Goal: Ask a question: Seek information or help from site administrators or community

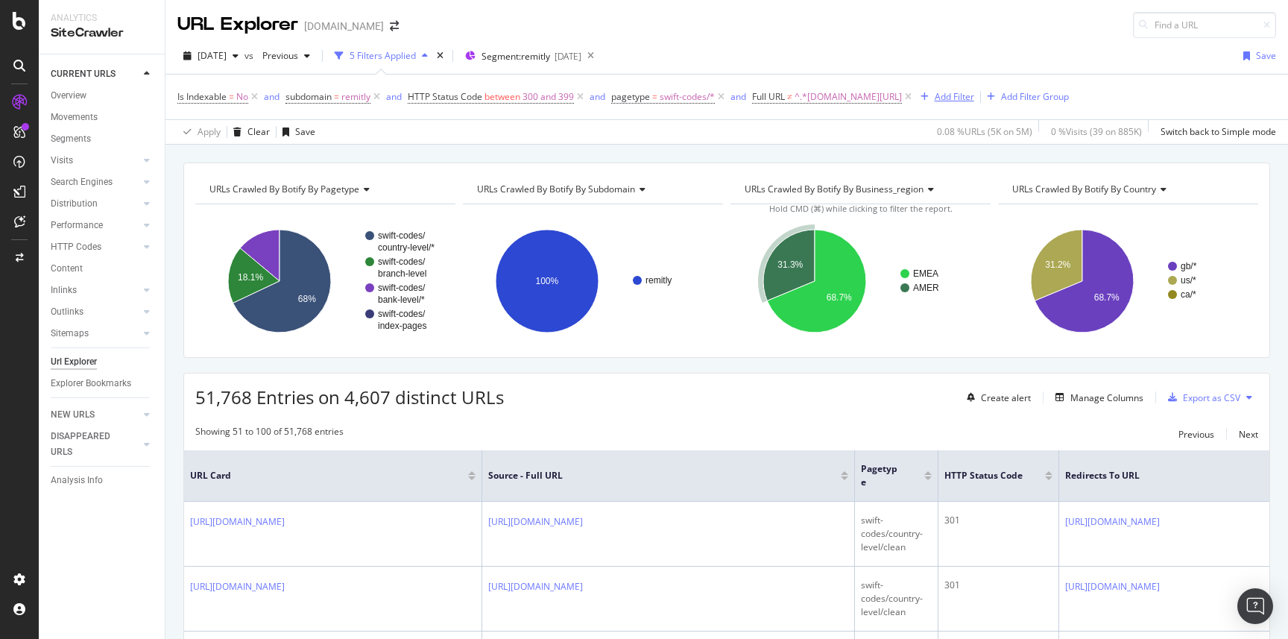
click at [935, 98] on div "Add Filter" at bounding box center [955, 96] width 40 height 13
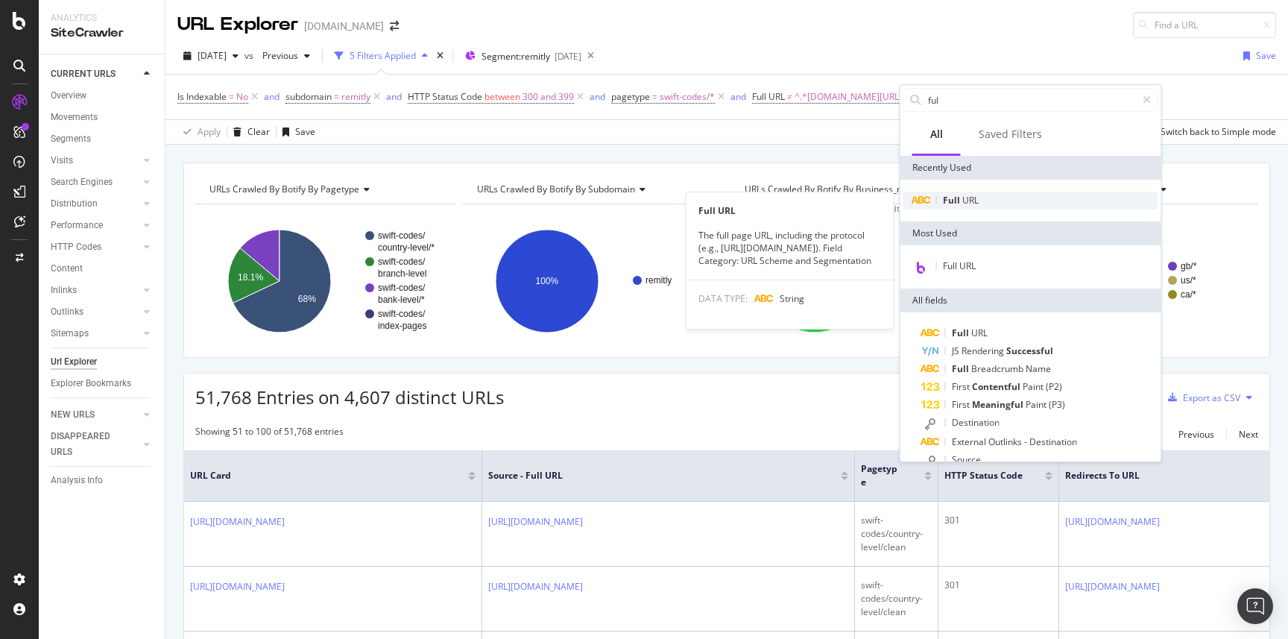
type input "ful"
click at [999, 203] on div "Full URL" at bounding box center [1030, 201] width 255 height 18
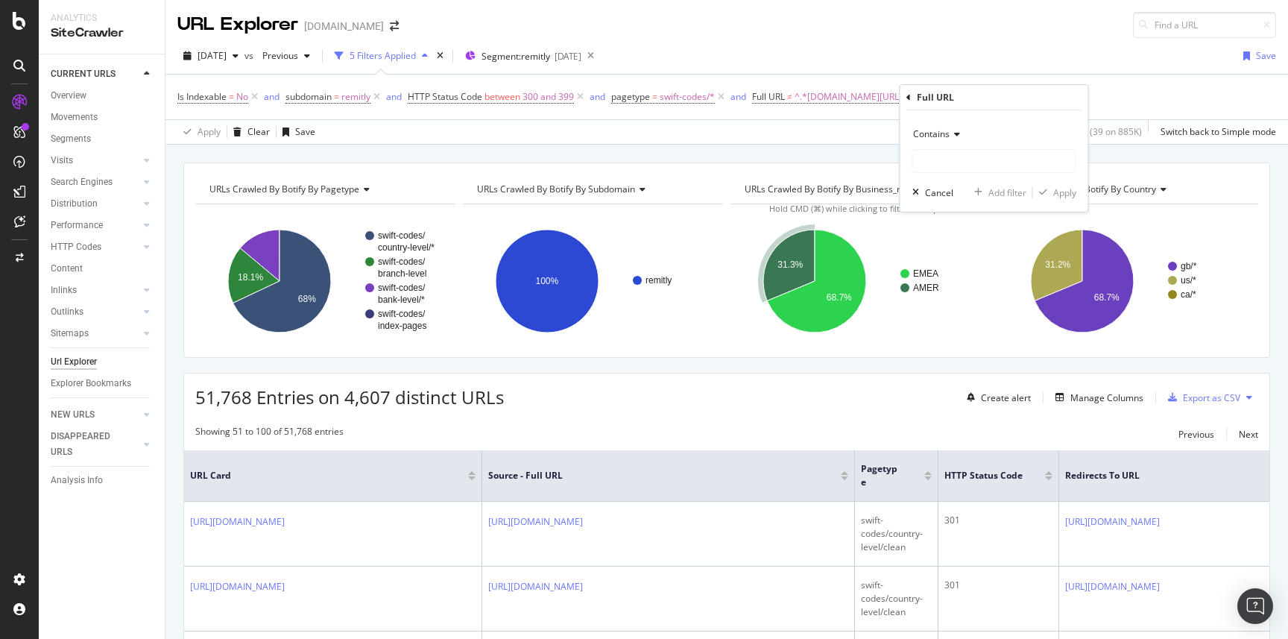
click at [960, 134] on div "Contains" at bounding box center [994, 134] width 164 height 24
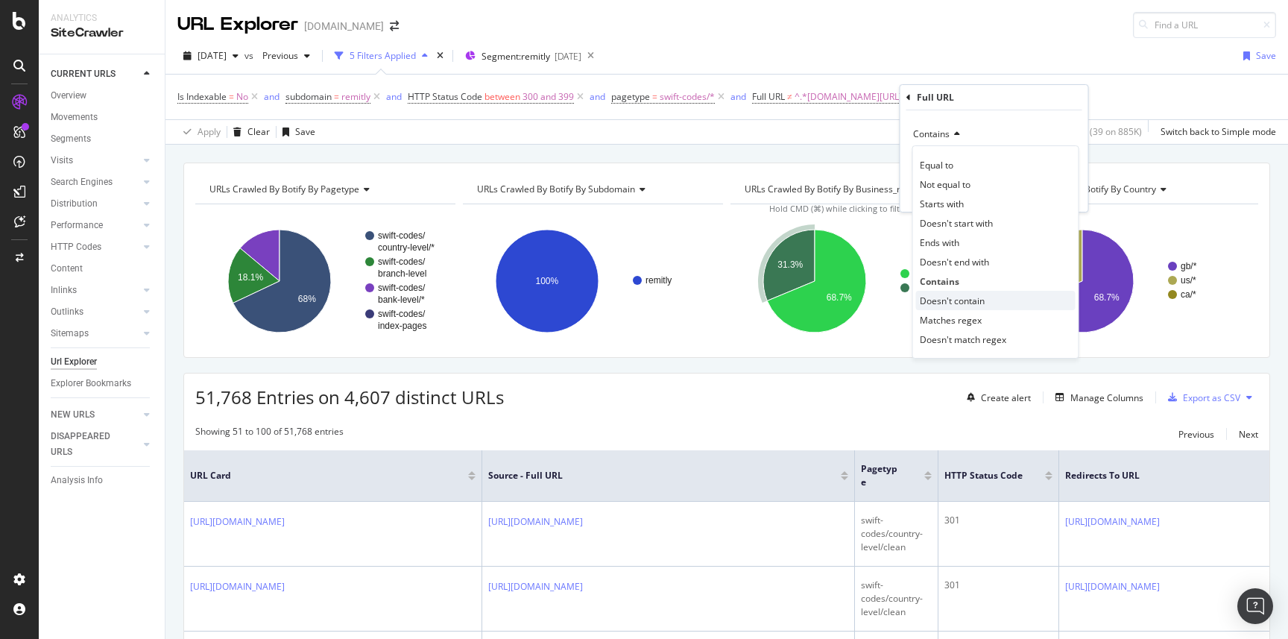
click at [955, 300] on span "Doesn't contain" at bounding box center [952, 300] width 65 height 13
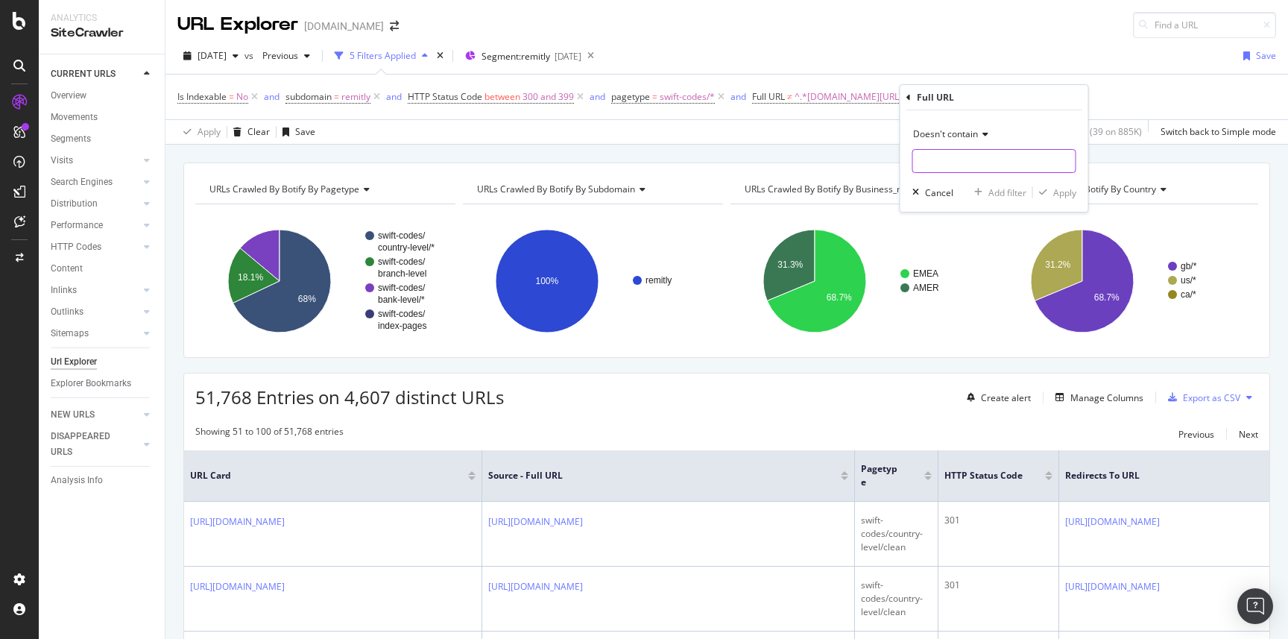
click at [959, 162] on input "text" at bounding box center [994, 161] width 162 height 24
type input "gb/"
click at [1062, 192] on div "Apply" at bounding box center [1064, 192] width 23 height 13
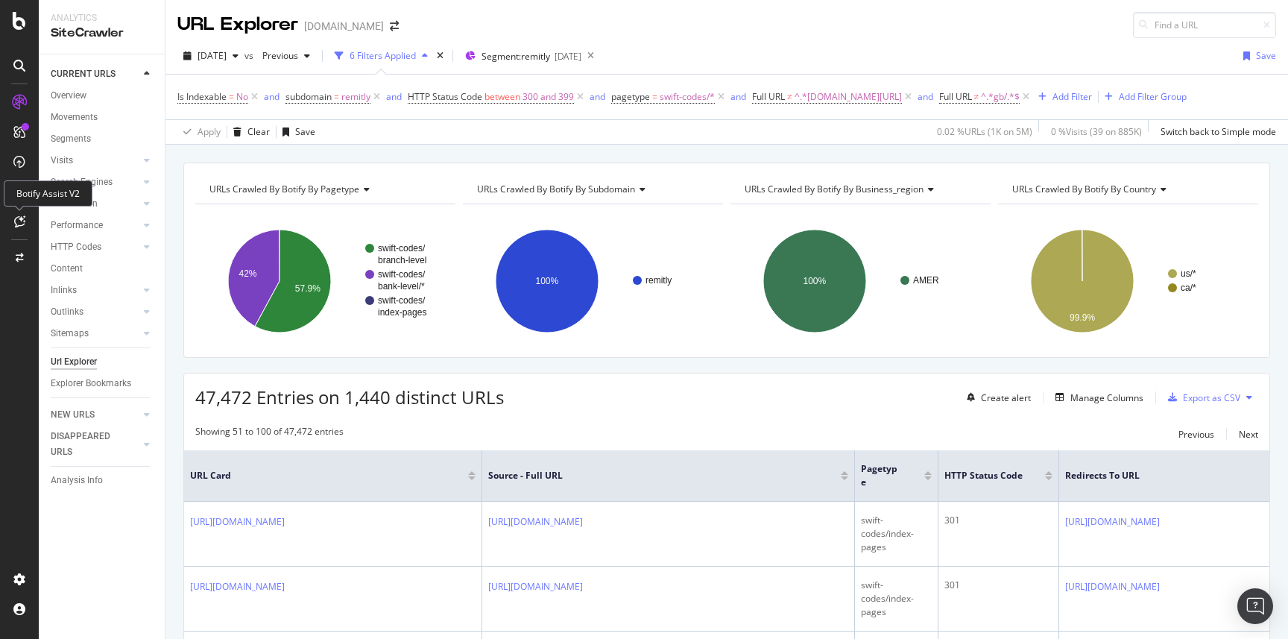
click at [19, 220] on icon at bounding box center [19, 221] width 11 height 12
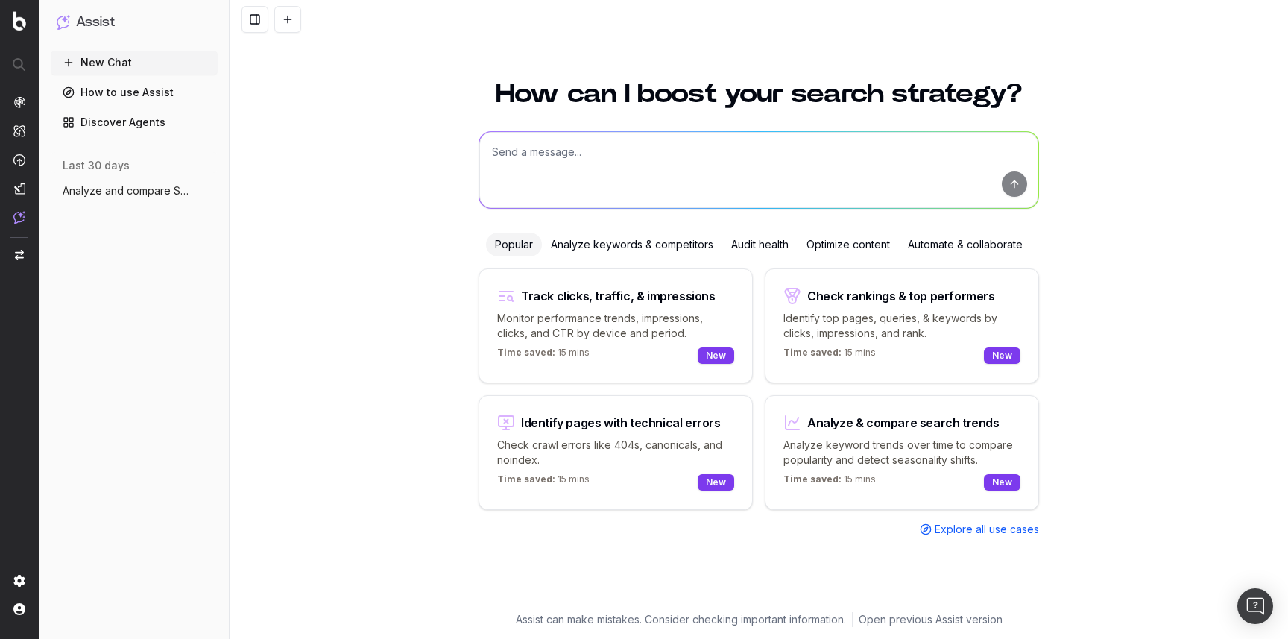
click at [620, 174] on textarea at bounding box center [758, 170] width 559 height 76
click at [478, 154] on div "How can I boost your search strategy? what are pages that have only one interna…" at bounding box center [759, 319] width 1058 height 639
click at [767, 157] on textarea "Identify pages that have only one internal link?" at bounding box center [758, 170] width 559 height 76
type textarea "Identify pages that have only one internal link"
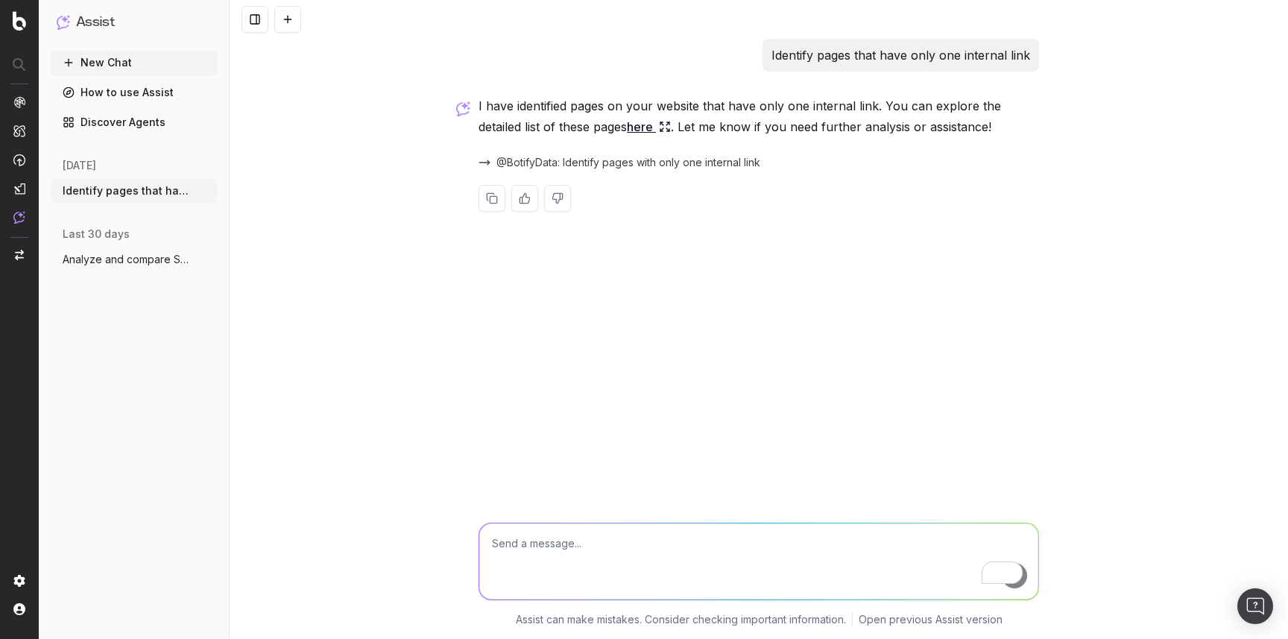
click at [642, 130] on link "here" at bounding box center [649, 126] width 44 height 21
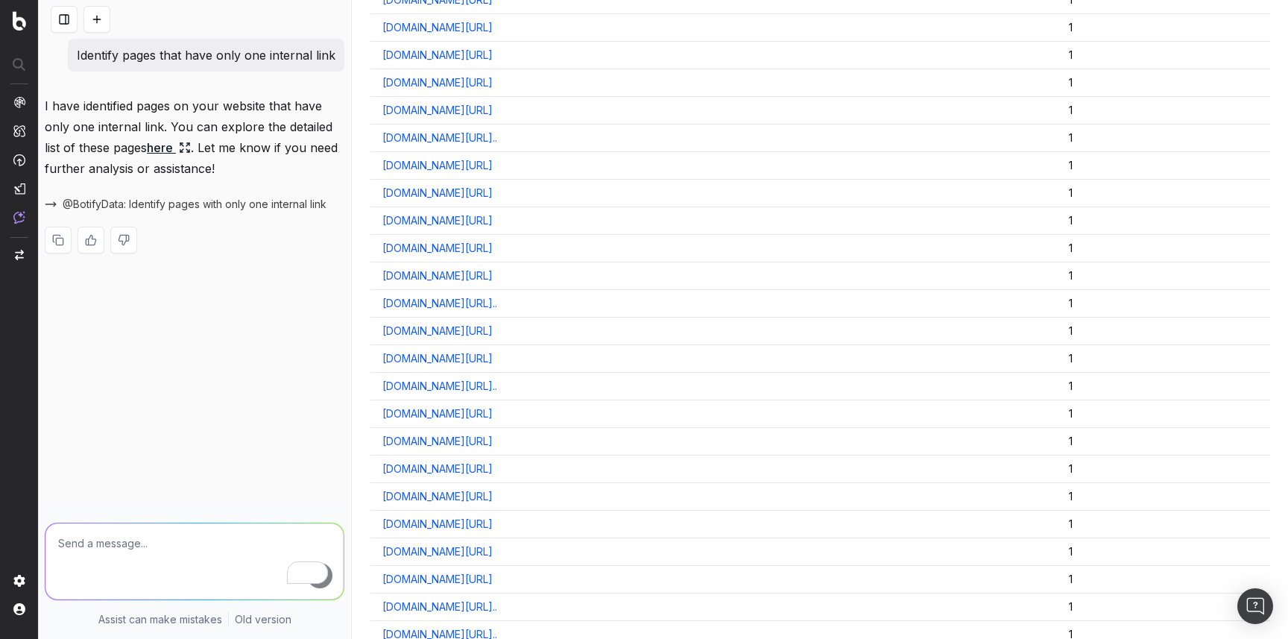
scroll to position [5656, 0]
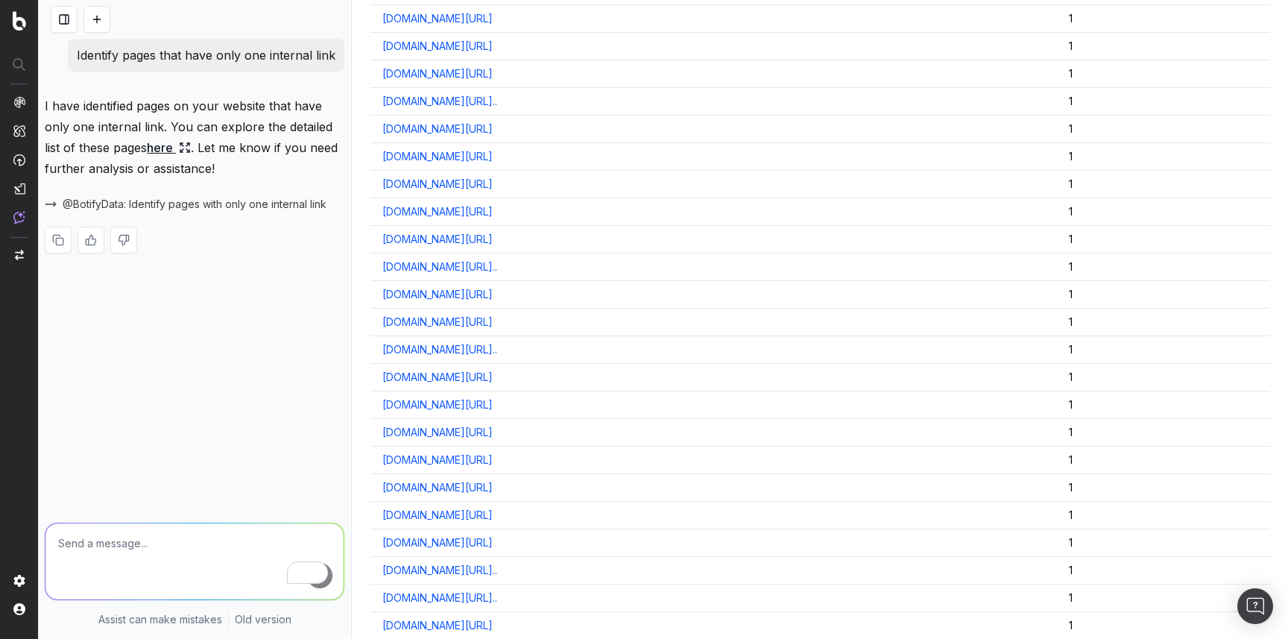
click at [209, 523] on textarea "To enrich screen reader interactions, please activate Accessibility in Grammarl…" at bounding box center [194, 561] width 298 height 76
type textarea "how to create this view?"
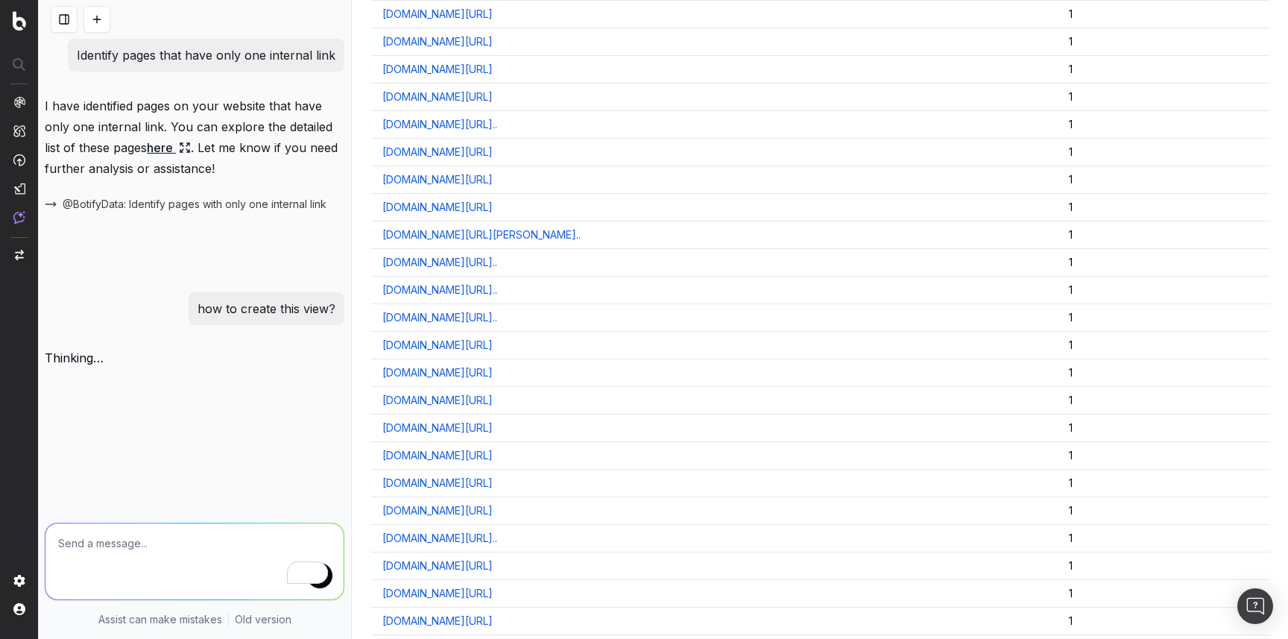
scroll to position [0, 0]
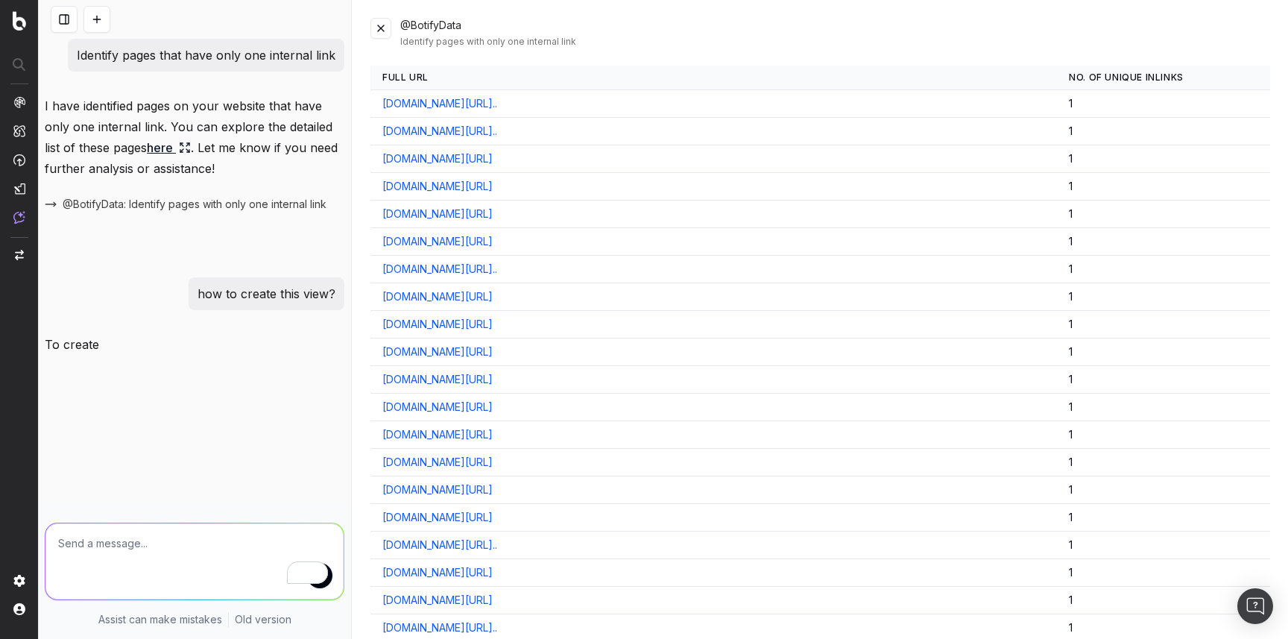
click at [389, 27] on button at bounding box center [380, 28] width 21 height 21
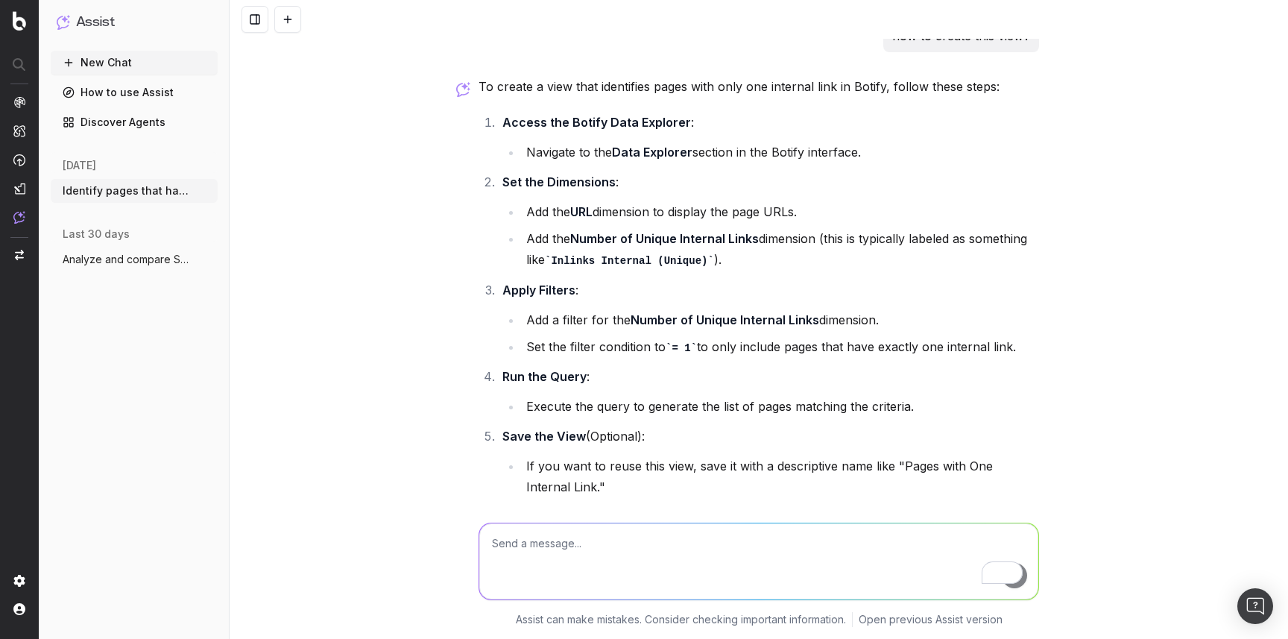
scroll to position [274, 0]
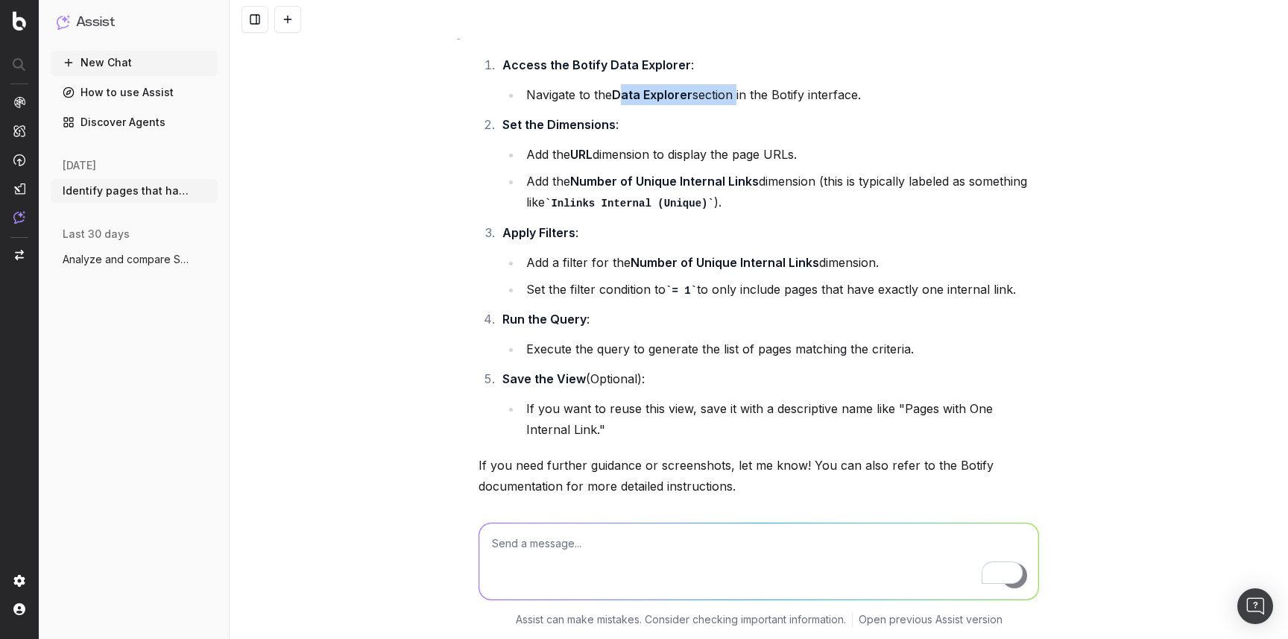
drag, startPoint x: 615, startPoint y: 93, endPoint x: 729, endPoint y: 89, distance: 114.1
click at [729, 89] on li "Navigate to the Data Explorer section in the Botify interface." at bounding box center [780, 94] width 517 height 21
click at [636, 105] on ol "Access the Botify Data Explorer : Navigate to the Data Explorer section in the …" at bounding box center [758, 246] width 560 height 385
drag, startPoint x: 612, startPoint y: 95, endPoint x: 728, endPoint y: 96, distance: 116.3
click at [728, 96] on li "Navigate to the Data Explorer section in the Botify interface." at bounding box center [780, 94] width 517 height 21
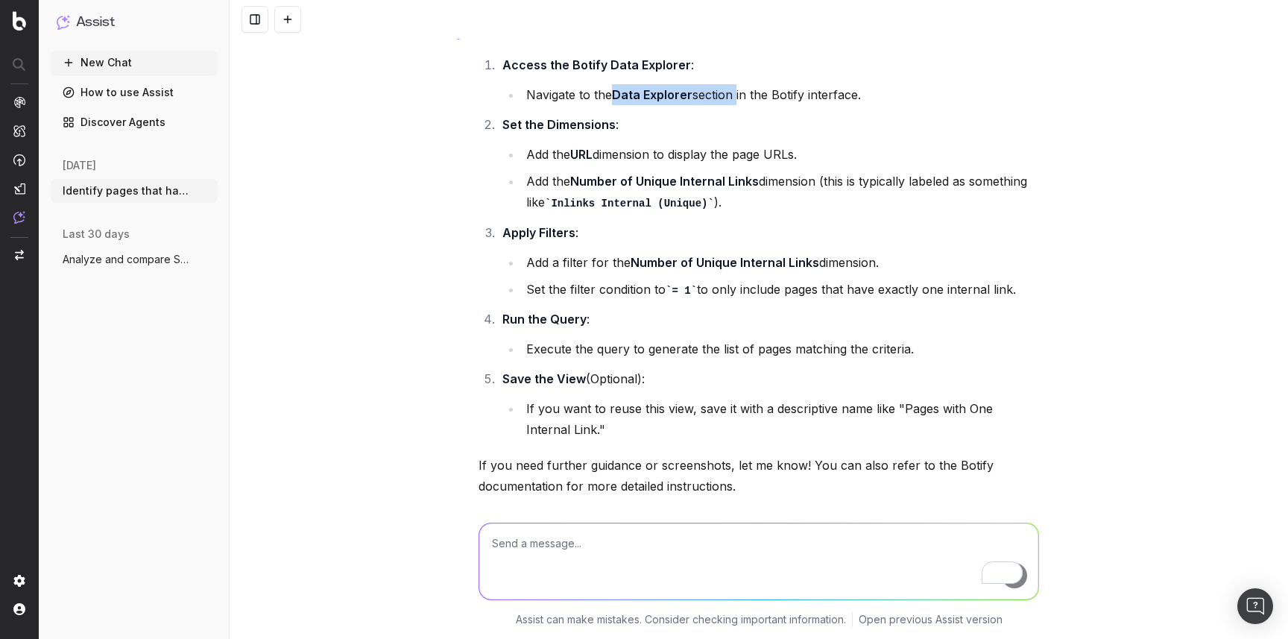
copy li "Data Explorer section"
click at [534, 558] on textarea "To enrich screen reader interactions, please activate Accessibility in Grammarl…" at bounding box center [758, 561] width 559 height 76
paste textarea "Data Explorer section"
type textarea "Data Explorer section - where to find it?"
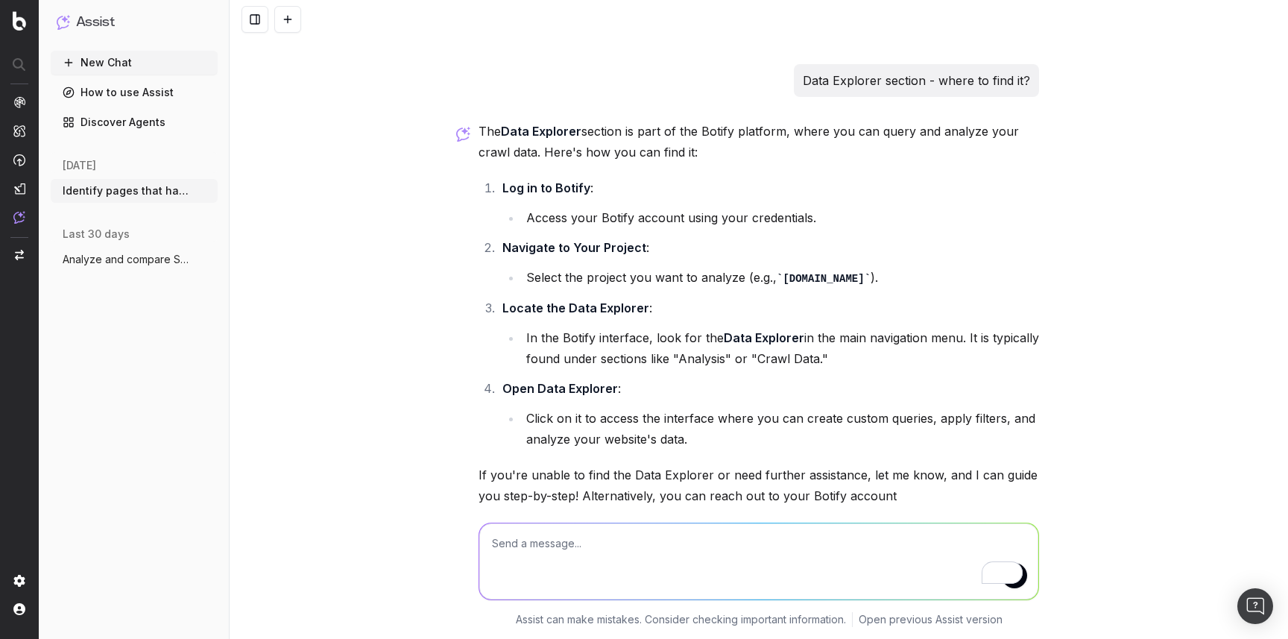
scroll to position [858, 0]
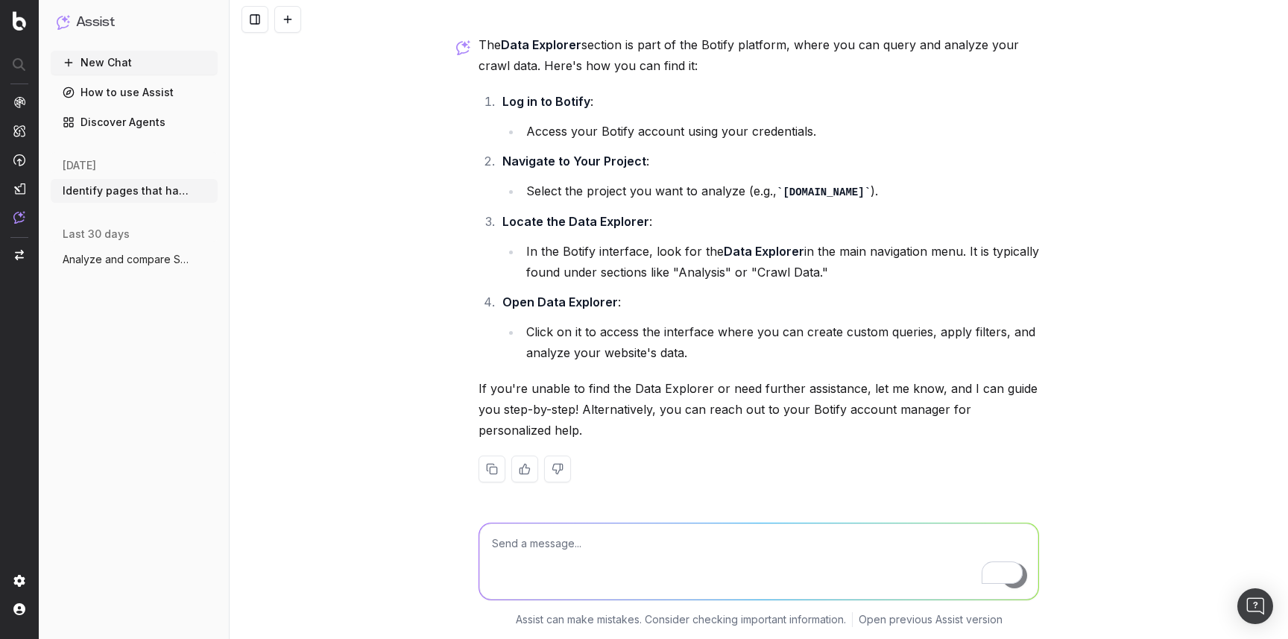
click at [661, 555] on textarea "To enrich screen reader interactions, please activate Accessibility in Grammarl…" at bounding box center [758, 561] width 559 height 76
paste textarea "Overview SiteCrawler LogAnalyzer RealKeywords EngagementAnalytics"
type textarea "I don't see it. I see only Overview SiteCrawler LogAnalyzer RealKeywords Engage…"
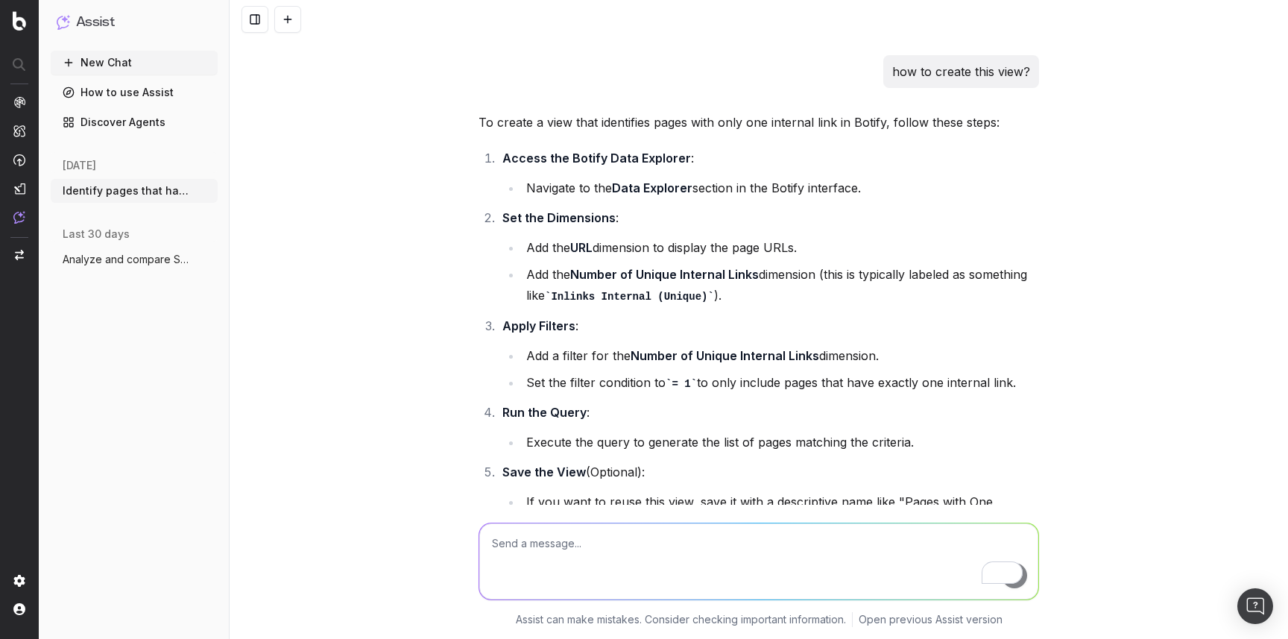
scroll to position [189, 0]
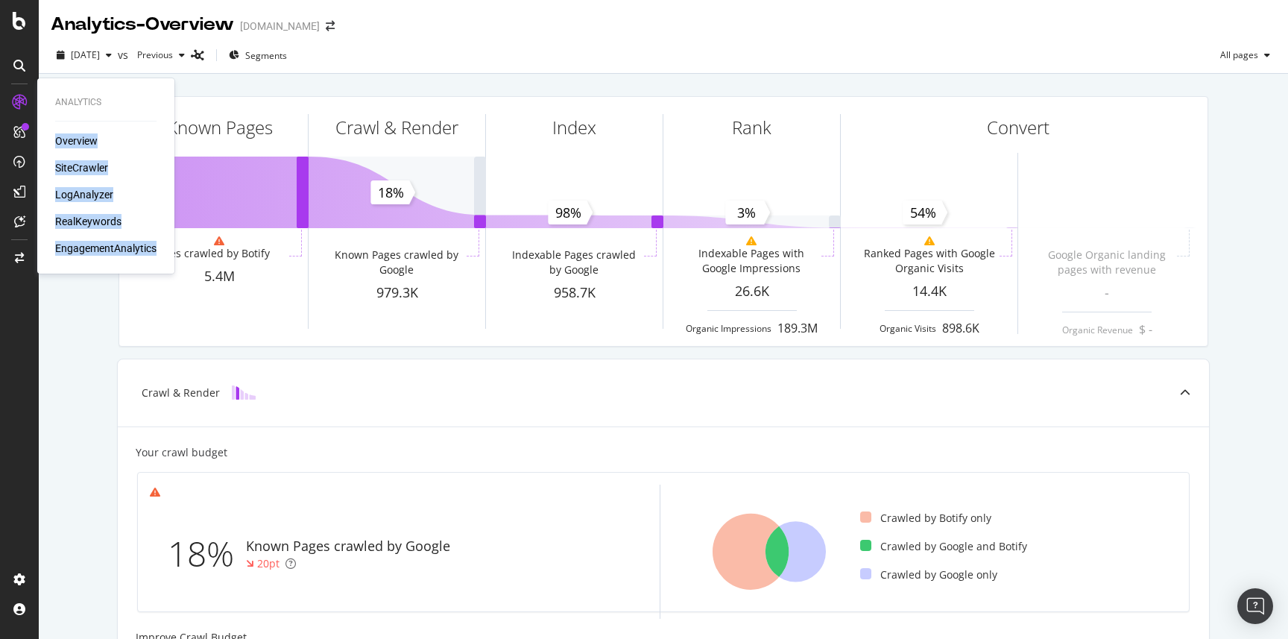
copy div "Overview SiteCrawler LogAnalyzer RealKeywords EngagementAnalytics"
drag, startPoint x: 54, startPoint y: 132, endPoint x: 159, endPoint y: 247, distance: 156.1
click at [159, 247] on div "Analytics Overview SiteCrawler LogAnalyzer RealKeywords EngagementAnalytics" at bounding box center [105, 175] width 125 height 189
click at [67, 172] on div "SiteCrawler" at bounding box center [81, 167] width 53 height 15
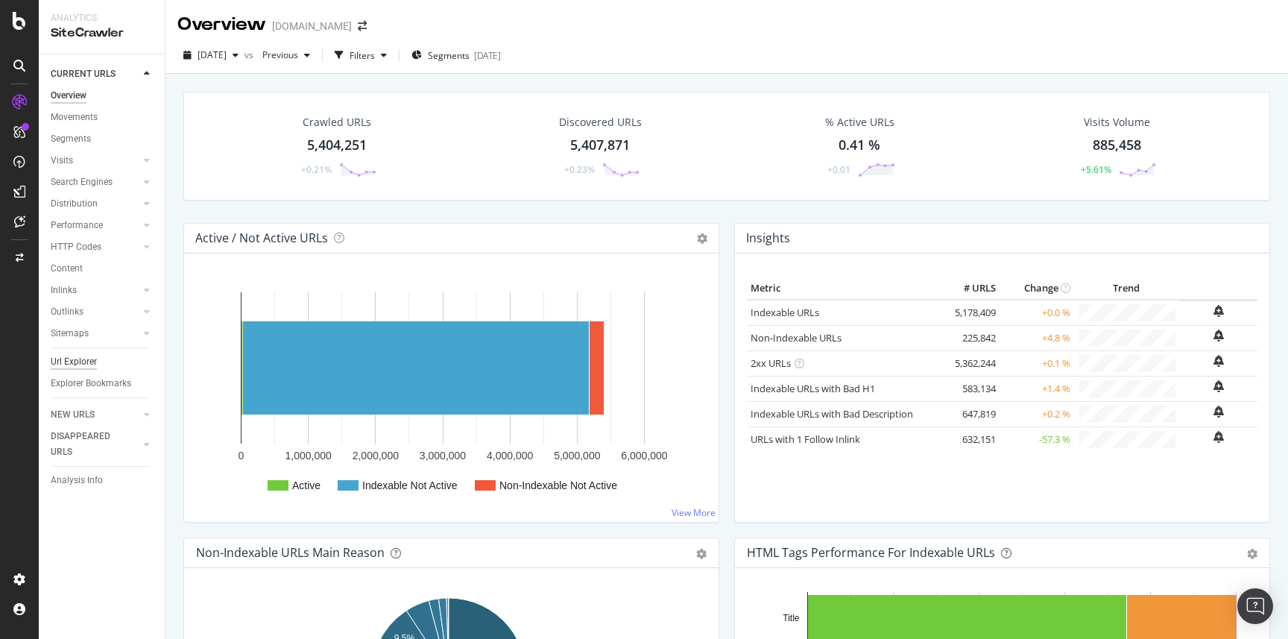
click at [84, 367] on div "Url Explorer" at bounding box center [74, 362] width 46 height 16
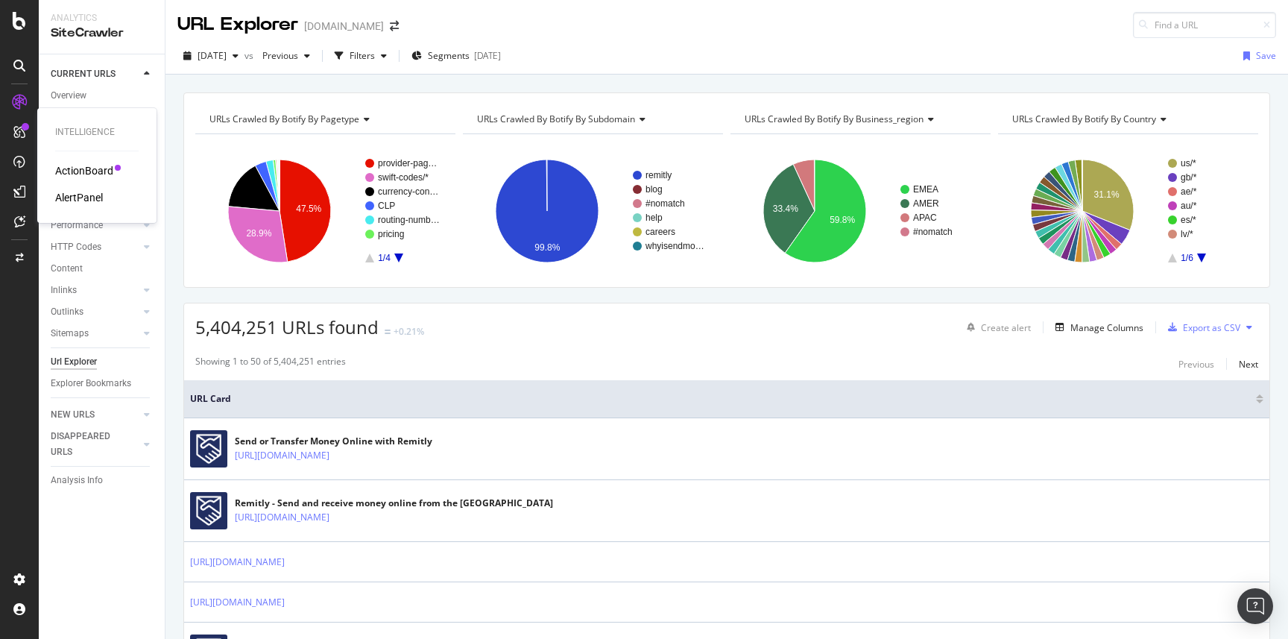
click at [86, 165] on div "ActionBoard" at bounding box center [84, 170] width 58 height 15
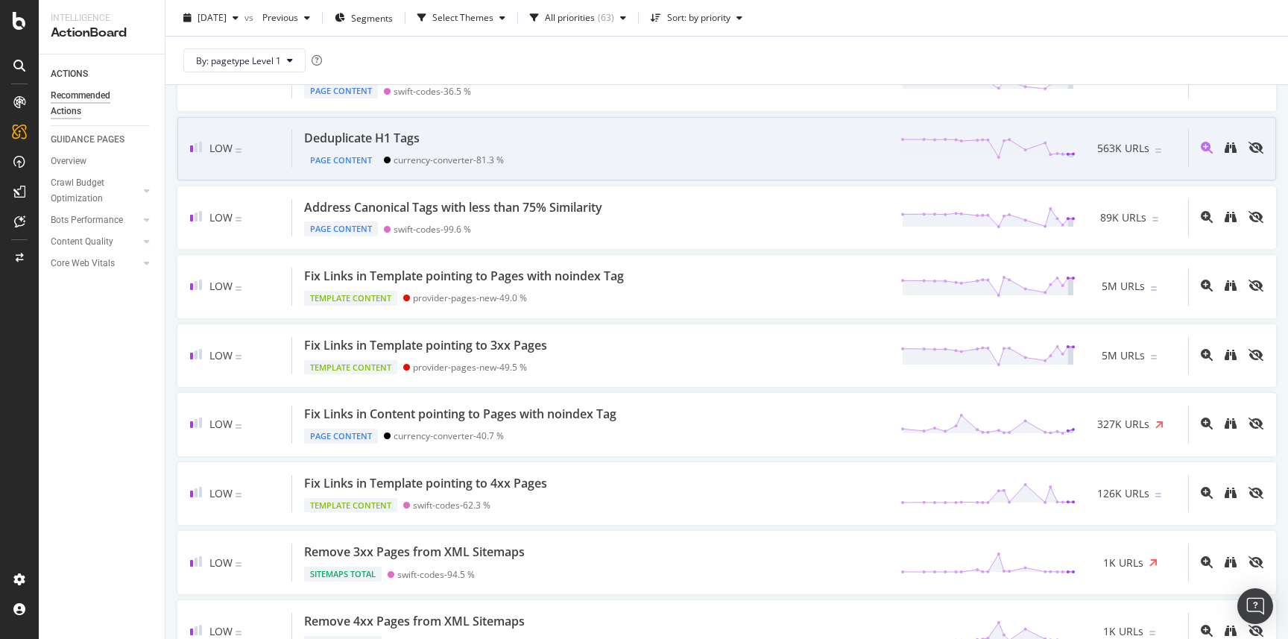
scroll to position [1295, 0]
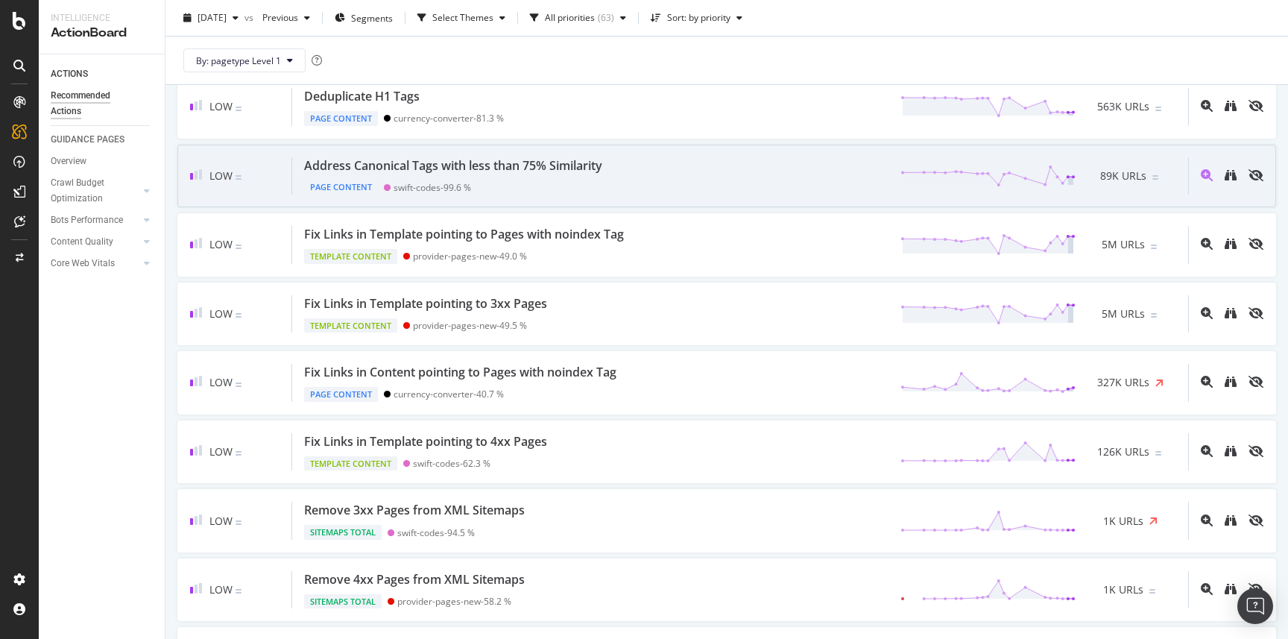
click at [422, 174] on div "Page Content swift-codes - 99.6 %" at bounding box center [456, 184] width 304 height 21
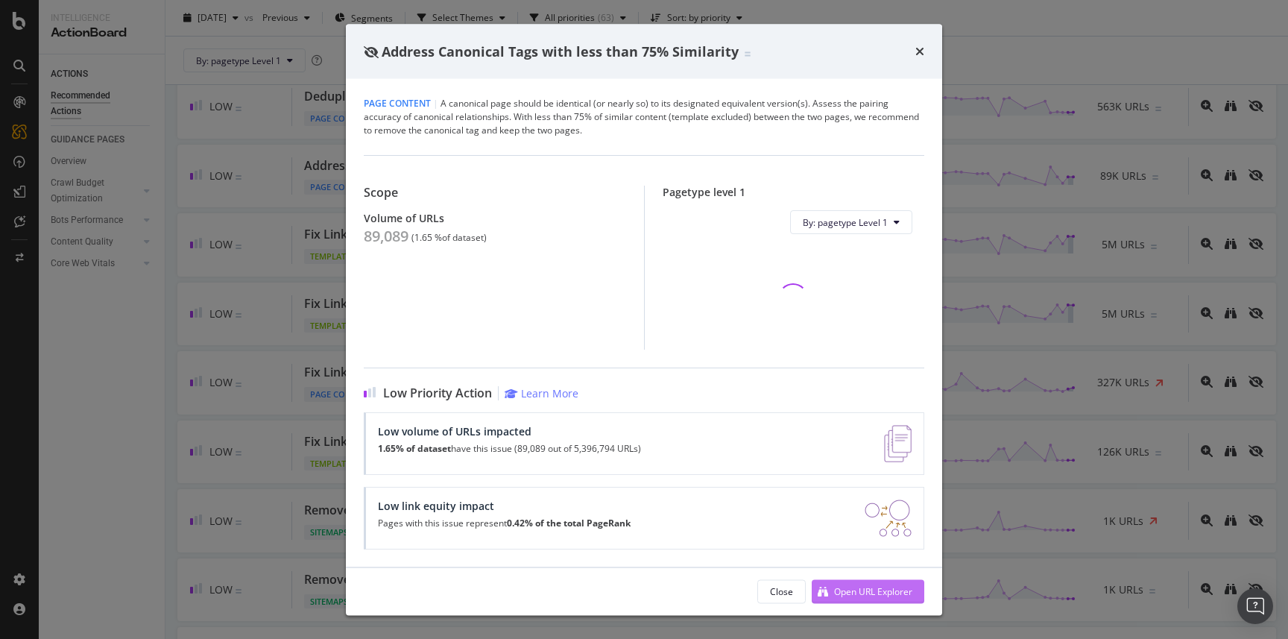
click at [876, 592] on div "Open URL Explorer" at bounding box center [873, 590] width 78 height 13
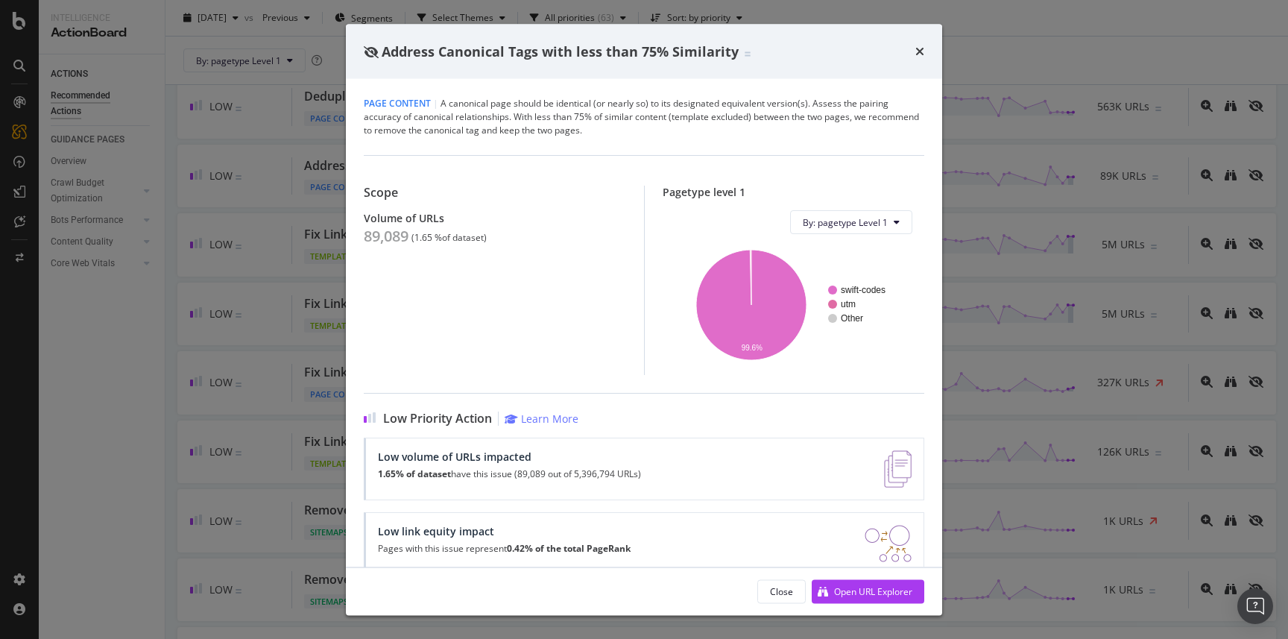
click at [240, 304] on div "Address Canonical Tags with less than 75% Similarity Page Content | A canonical…" at bounding box center [644, 319] width 1288 height 639
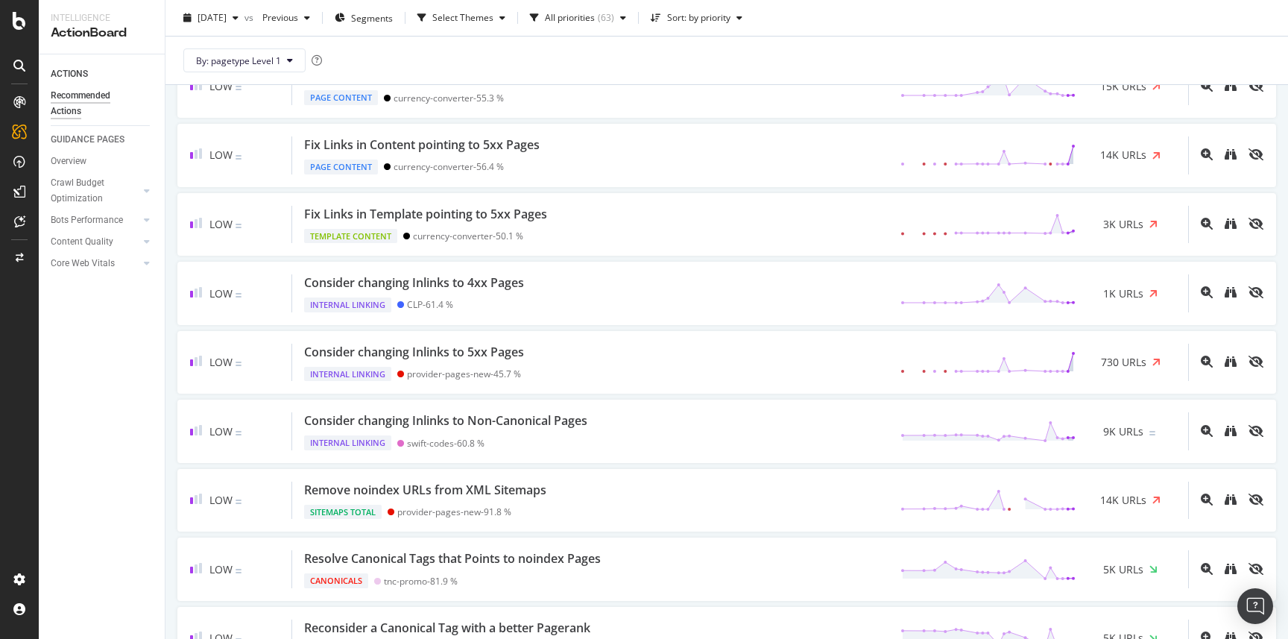
scroll to position [2144, 0]
click at [68, 180] on div "Crawl Budget Optimization" at bounding box center [90, 190] width 78 height 31
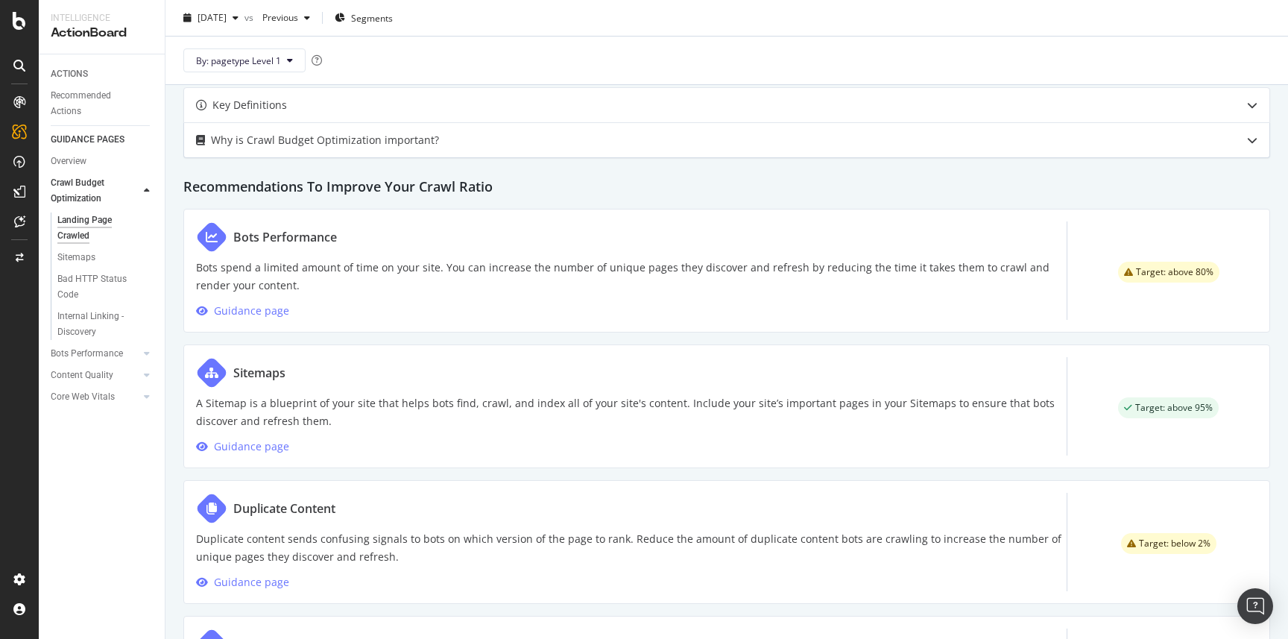
scroll to position [777, 0]
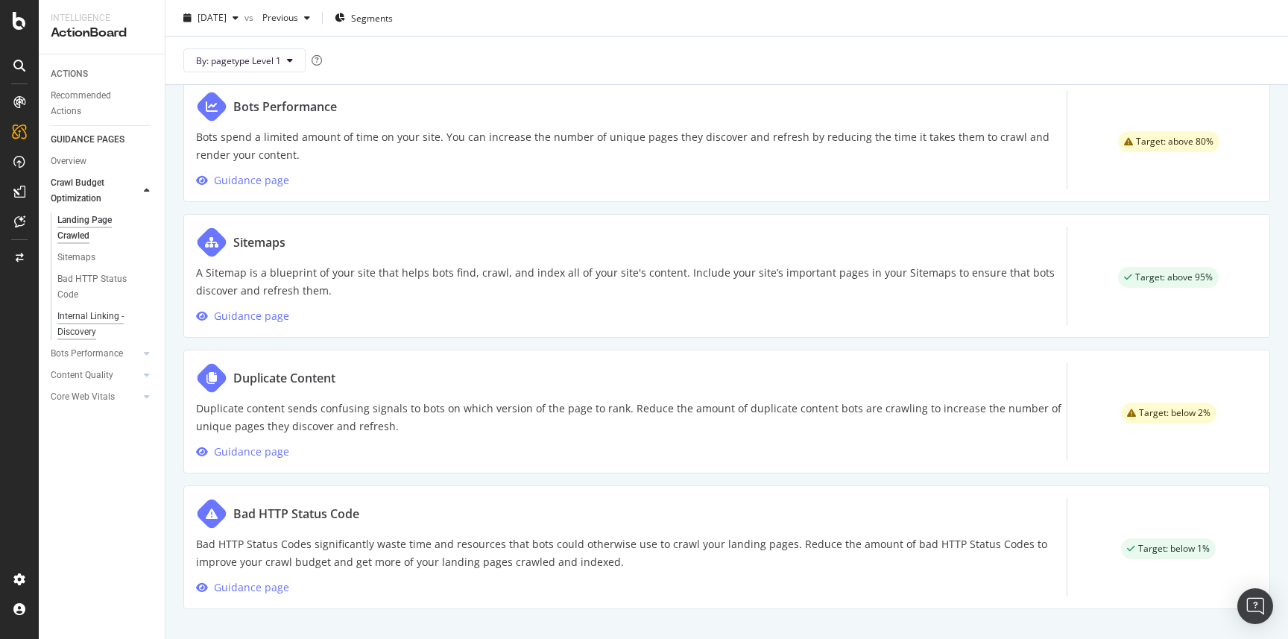
click at [90, 325] on div "Internal Linking - Discovery" at bounding box center [99, 324] width 85 height 31
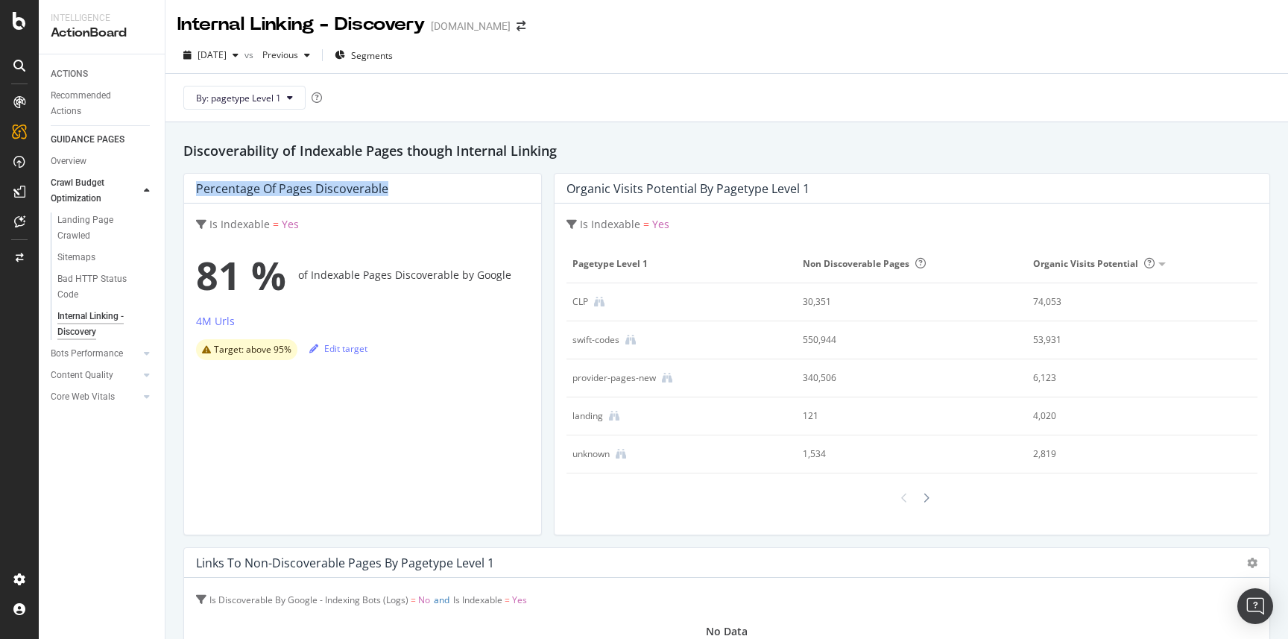
drag, startPoint x: 196, startPoint y: 186, endPoint x: 387, endPoint y: 189, distance: 190.8
click at [387, 189] on div "Percentage of Pages Discoverable" at bounding box center [359, 188] width 326 height 15
copy div "Percentage of Pages Discoverable"
click at [452, 151] on h2 "Discoverability of Indexable Pages though Internal Linking" at bounding box center [726, 150] width 1087 height 21
click at [594, 306] on icon at bounding box center [599, 302] width 10 height 10
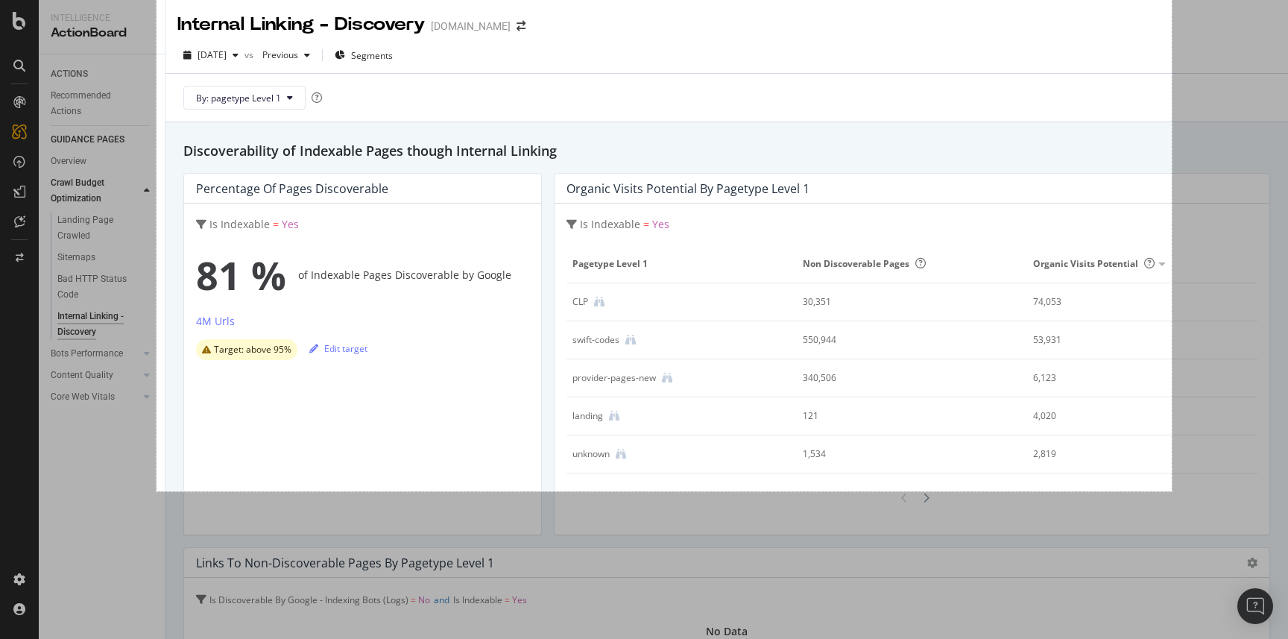
drag, startPoint x: 157, startPoint y: 0, endPoint x: 1172, endPoint y: 491, distance: 1127.7
click at [1172, 491] on div "1362 X 659" at bounding box center [644, 319] width 1288 height 639
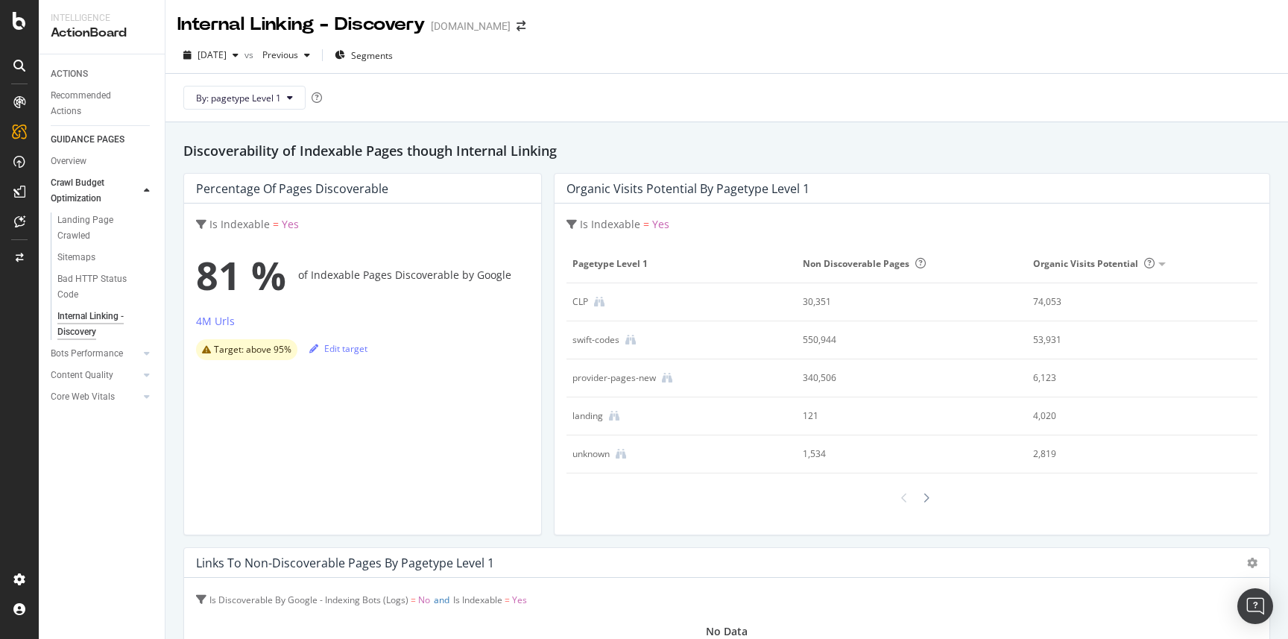
click at [610, 342] on div "swift-codes" at bounding box center [595, 339] width 47 height 13
click at [625, 343] on icon at bounding box center [630, 340] width 10 height 10
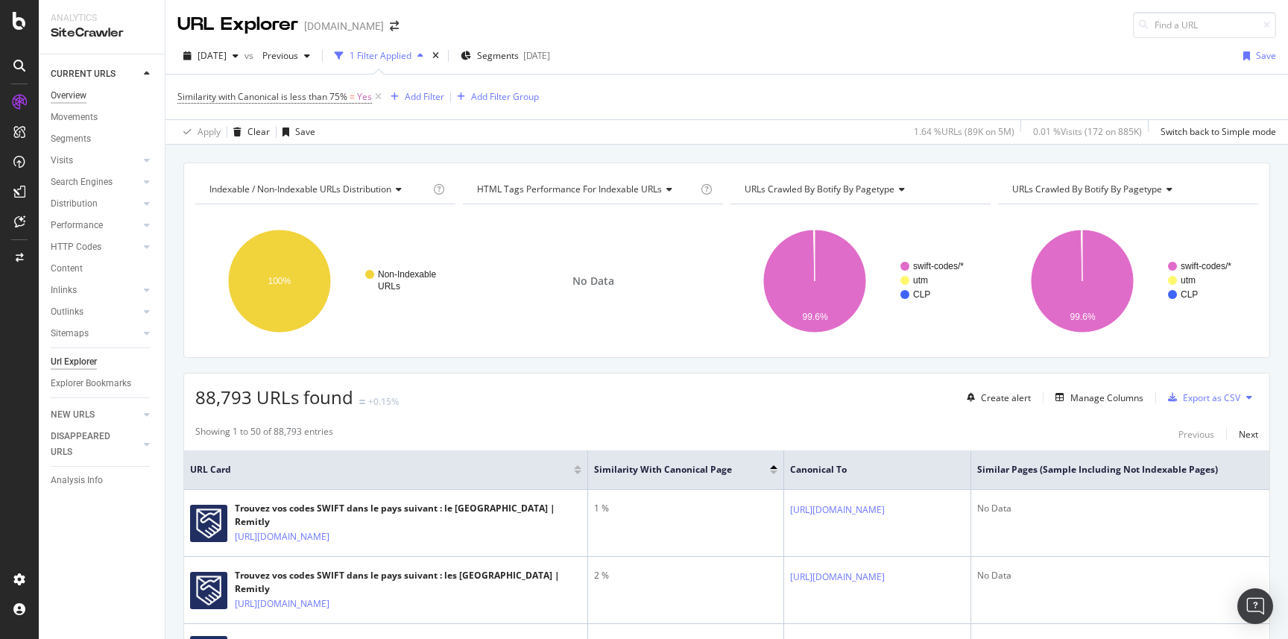
click at [66, 92] on div "Overview" at bounding box center [69, 96] width 36 height 16
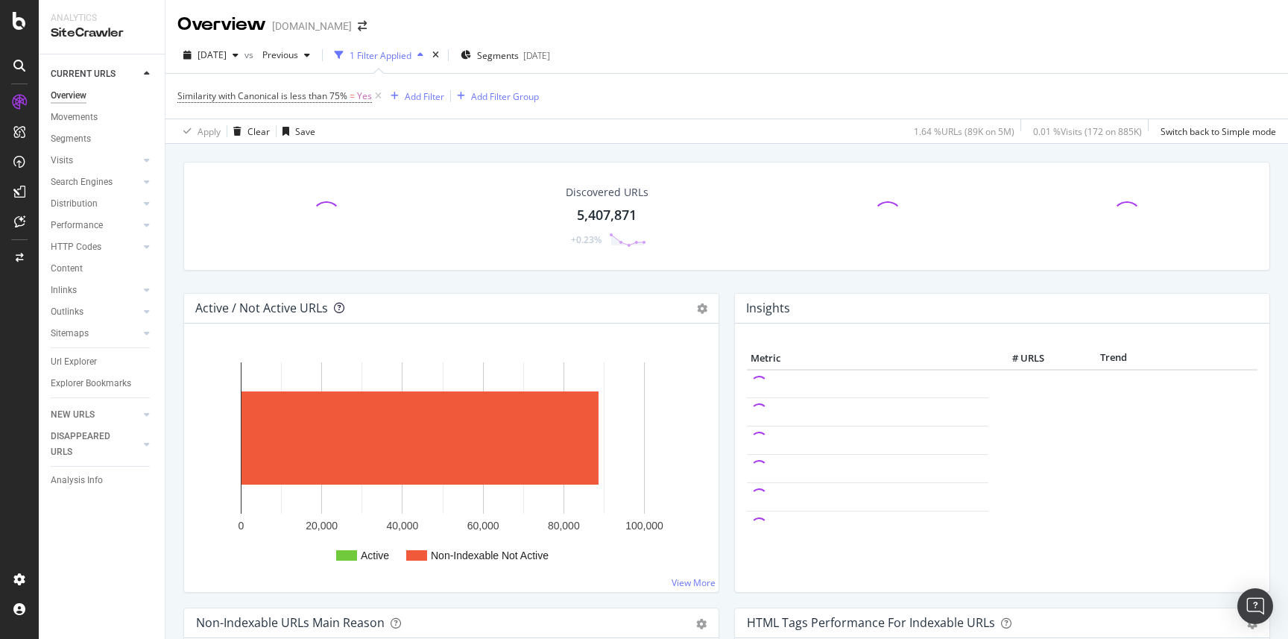
click at [341, 307] on icon at bounding box center [339, 308] width 10 height 10
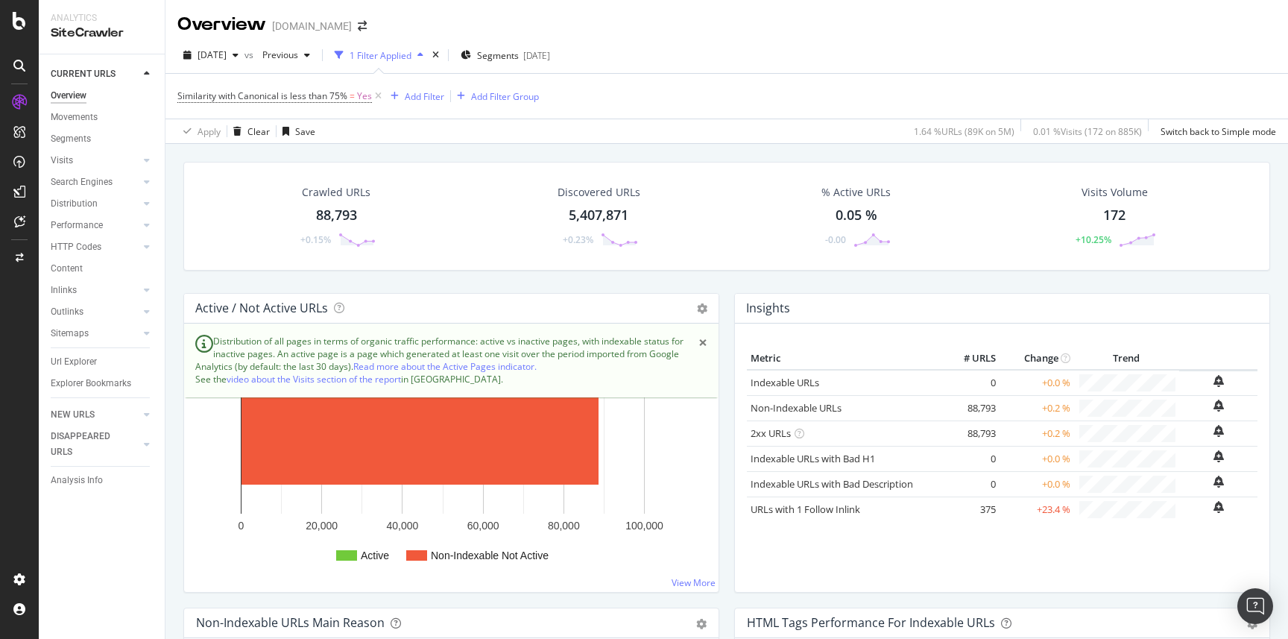
click at [698, 343] on span "×" at bounding box center [702, 343] width 9 height 16
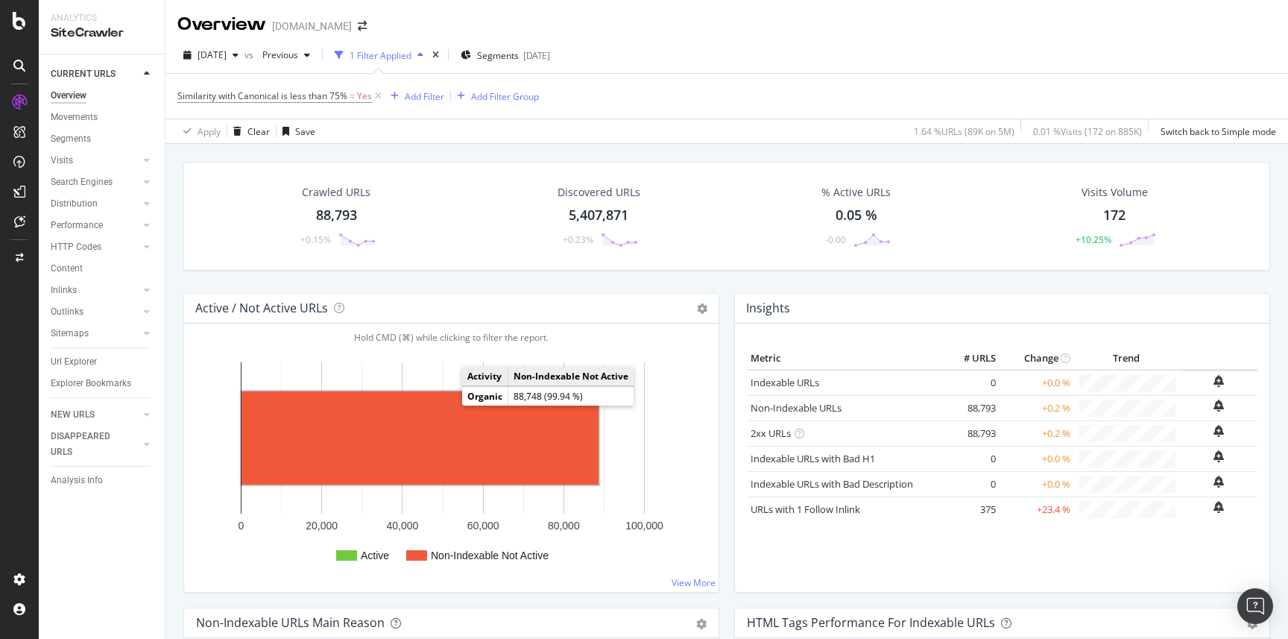
click at [424, 427] on rect "A chart." at bounding box center [419, 437] width 357 height 93
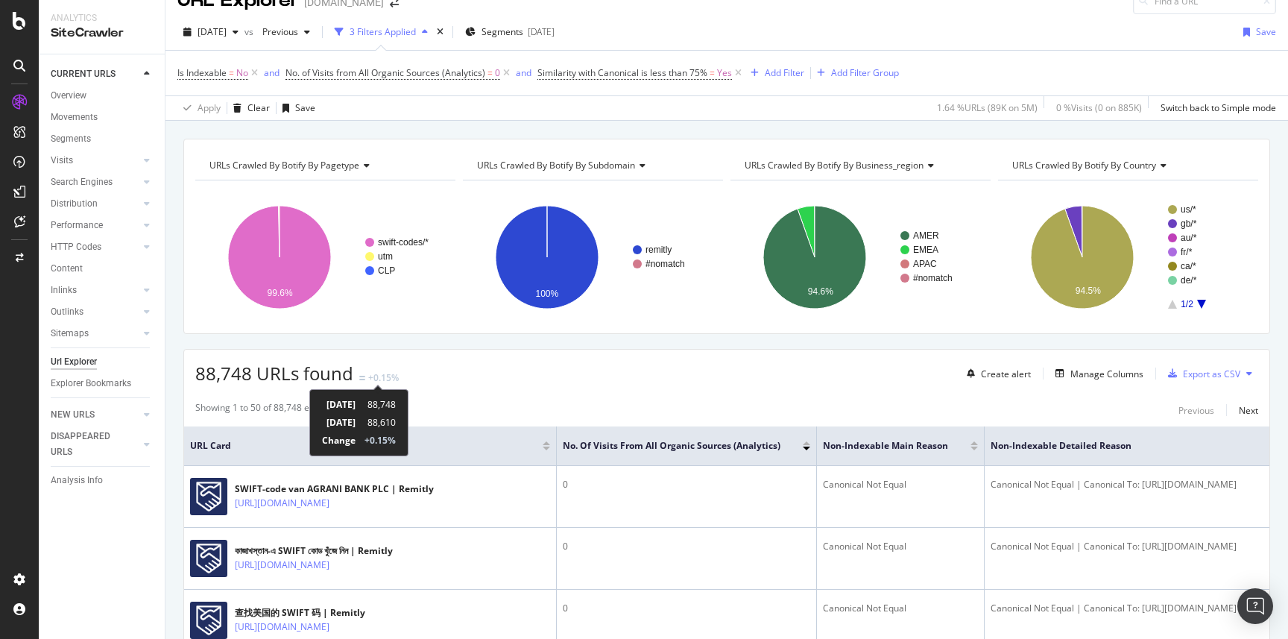
scroll to position [25, 0]
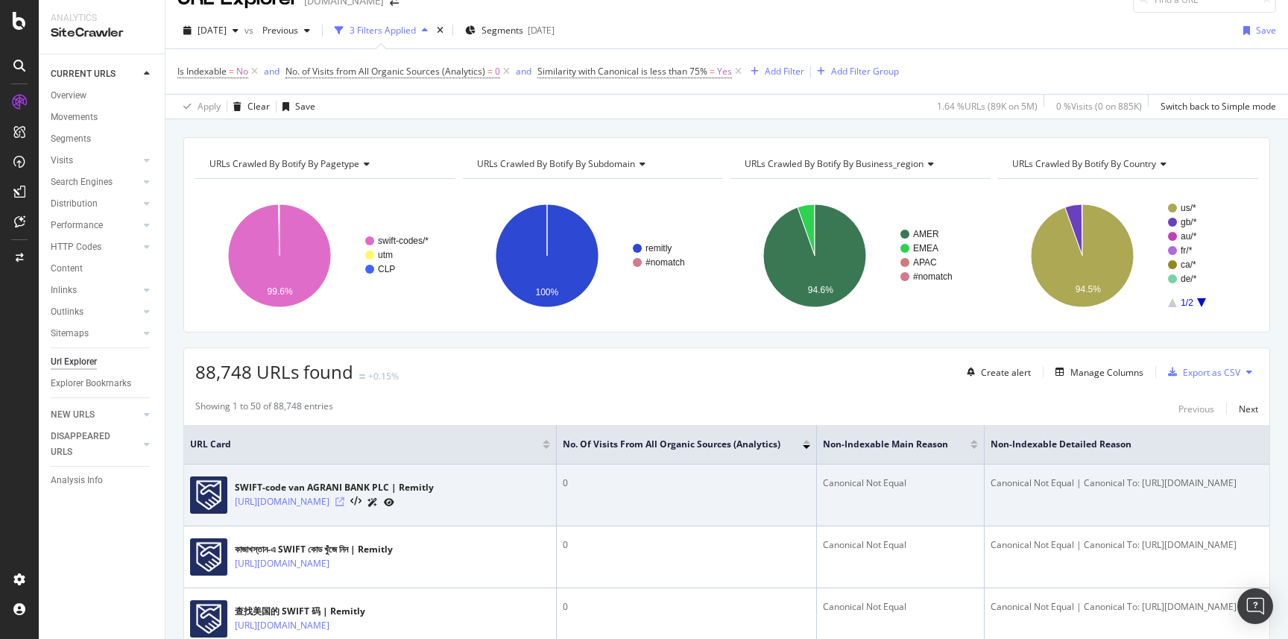
click at [394, 502] on div at bounding box center [364, 502] width 59 height 16
click at [344, 502] on icon at bounding box center [339, 501] width 9 height 9
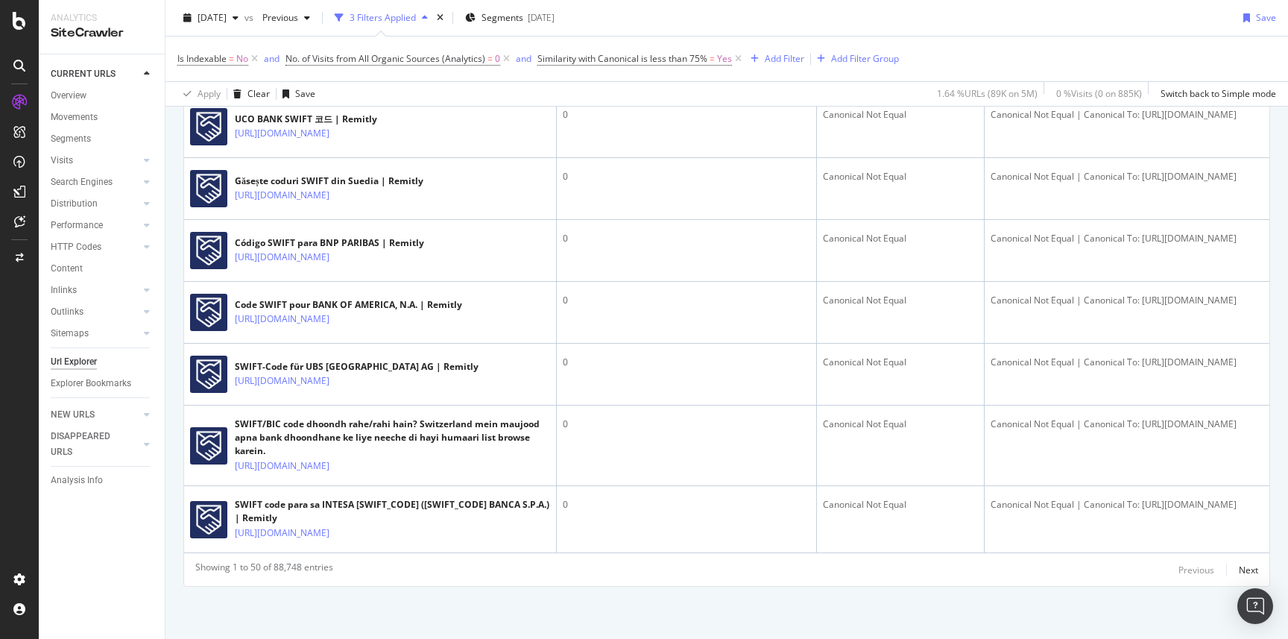
scroll to position [3661, 0]
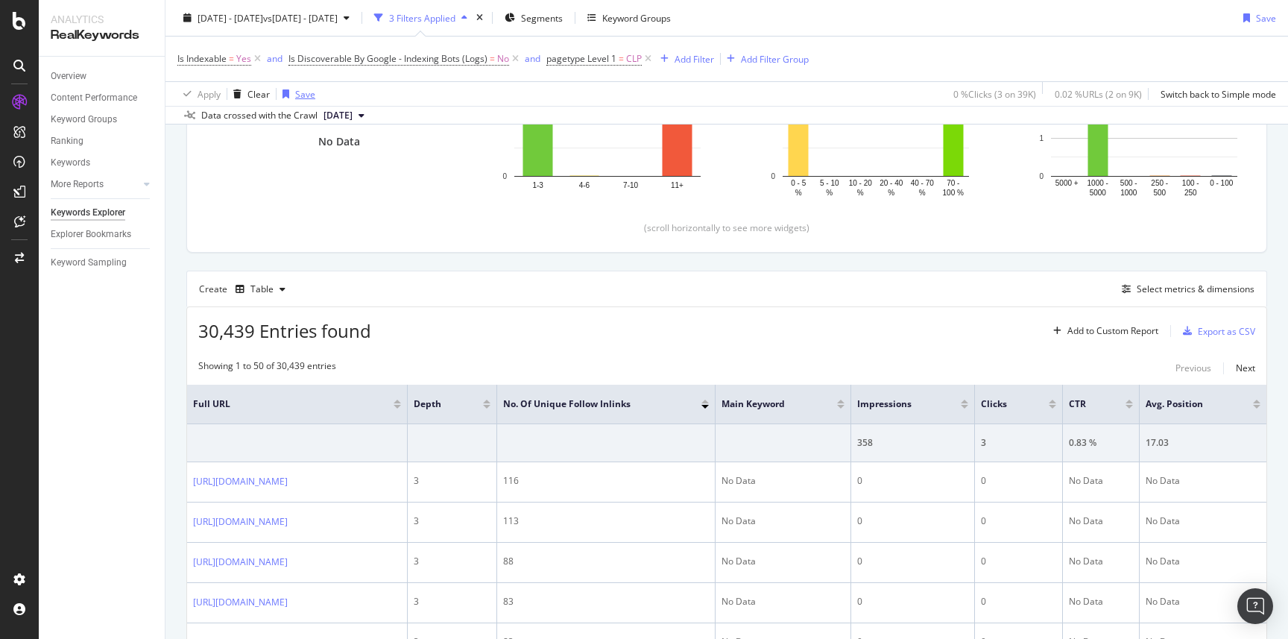
scroll to position [382, 0]
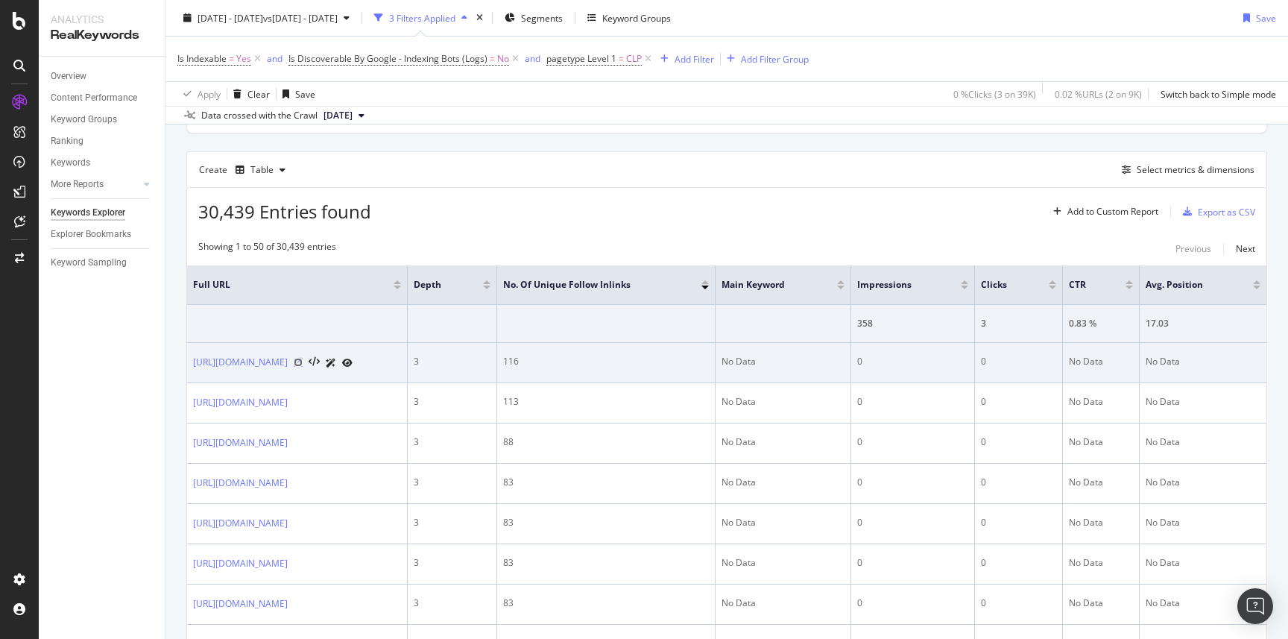
click at [303, 364] on icon at bounding box center [298, 362] width 9 height 9
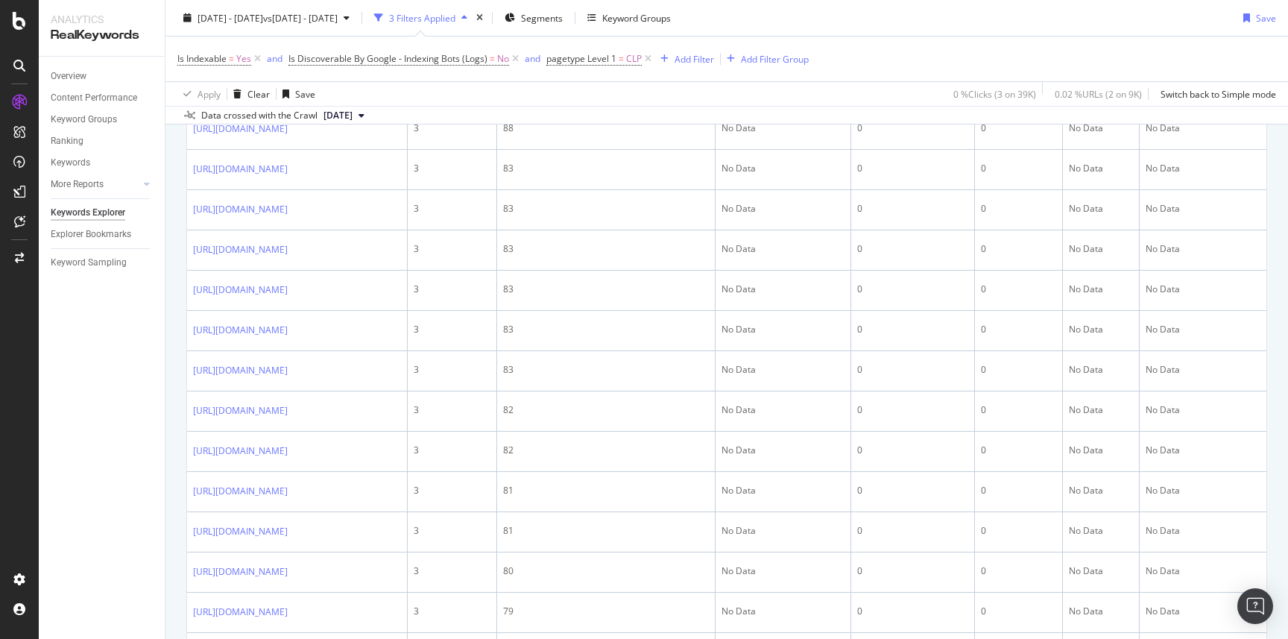
scroll to position [517, 0]
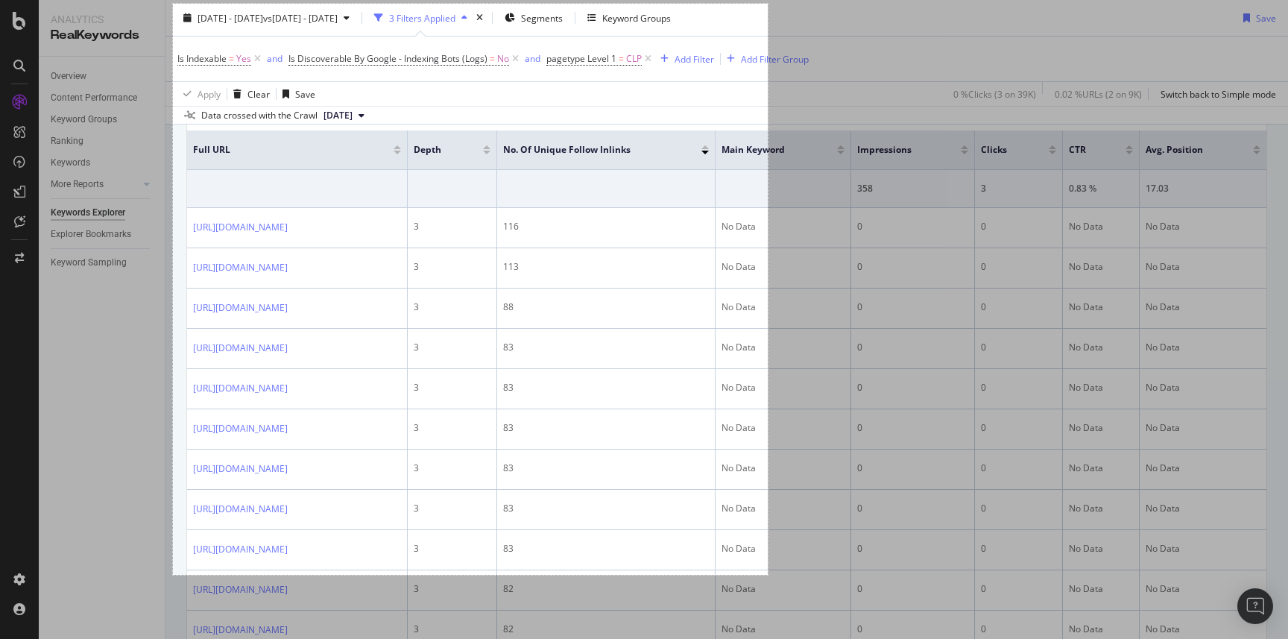
drag, startPoint x: 173, startPoint y: 4, endPoint x: 768, endPoint y: 573, distance: 823.4
click at [768, 575] on div "798 X 766" at bounding box center [644, 319] width 1288 height 639
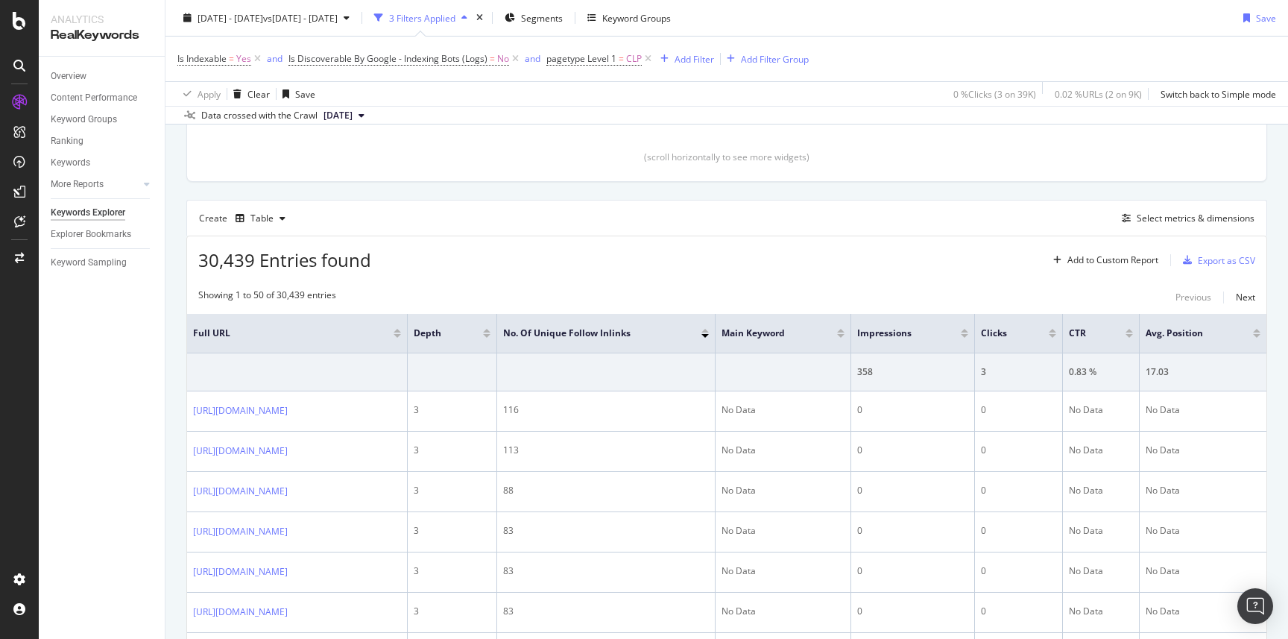
scroll to position [267, 0]
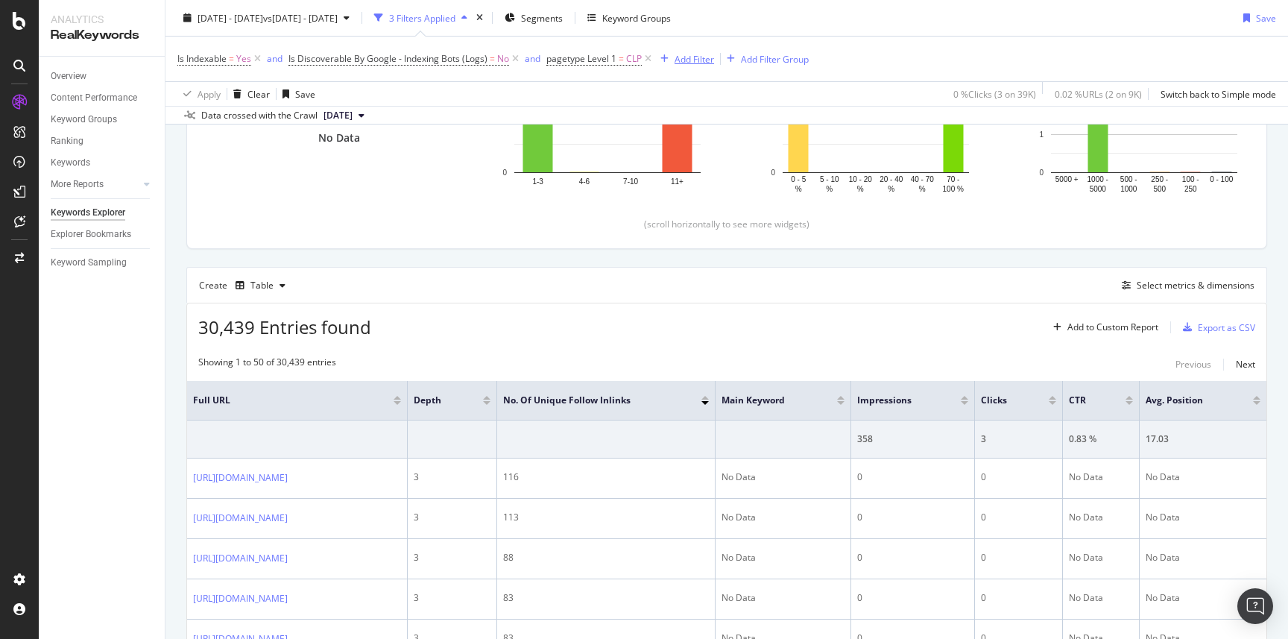
click at [675, 59] on div "Add Filter" at bounding box center [695, 58] width 40 height 13
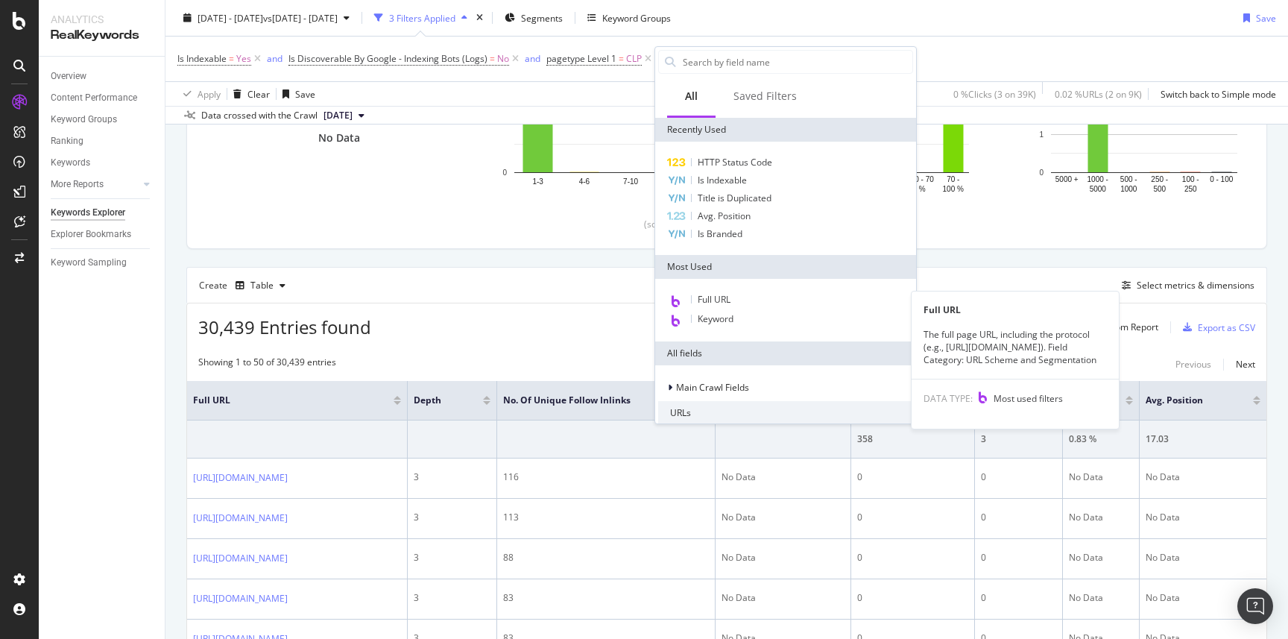
click at [716, 299] on span "Full URL" at bounding box center [714, 299] width 33 height 13
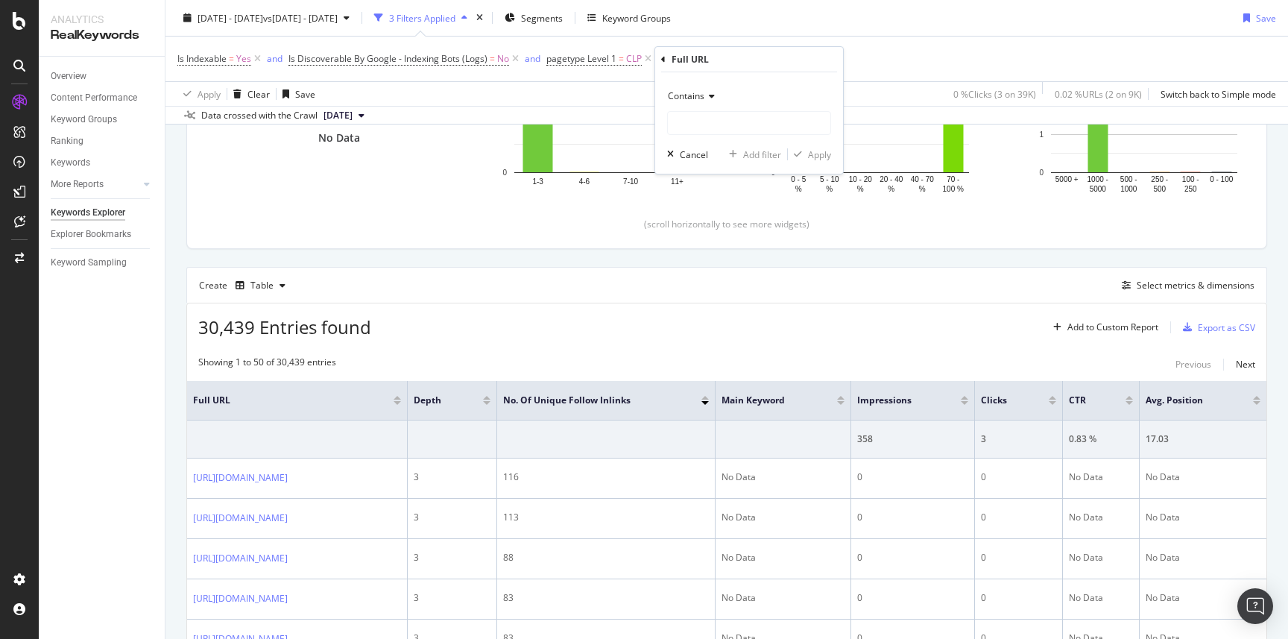
click at [683, 92] on span "Contains" at bounding box center [686, 95] width 37 height 13
click at [698, 267] on span "Doesn't contain" at bounding box center [707, 262] width 65 height 13
click at [699, 127] on input "text" at bounding box center [749, 123] width 162 height 24
type input "provider"
click at [813, 157] on div "Apply" at bounding box center [819, 154] width 23 height 13
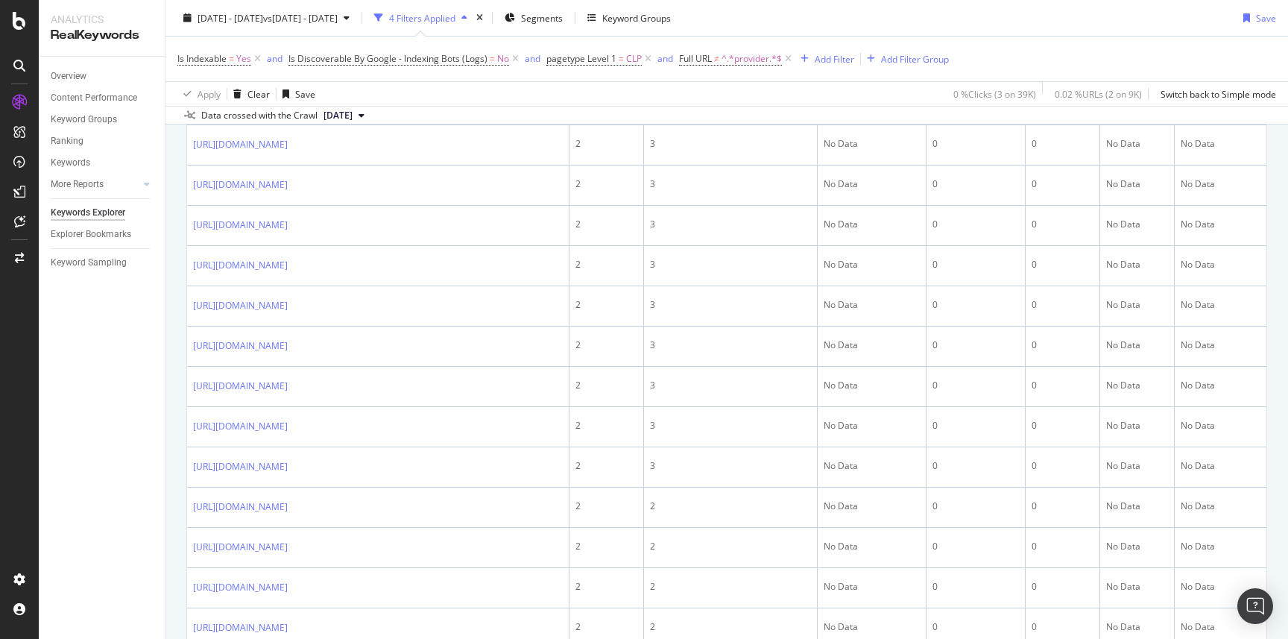
scroll to position [1546, 0]
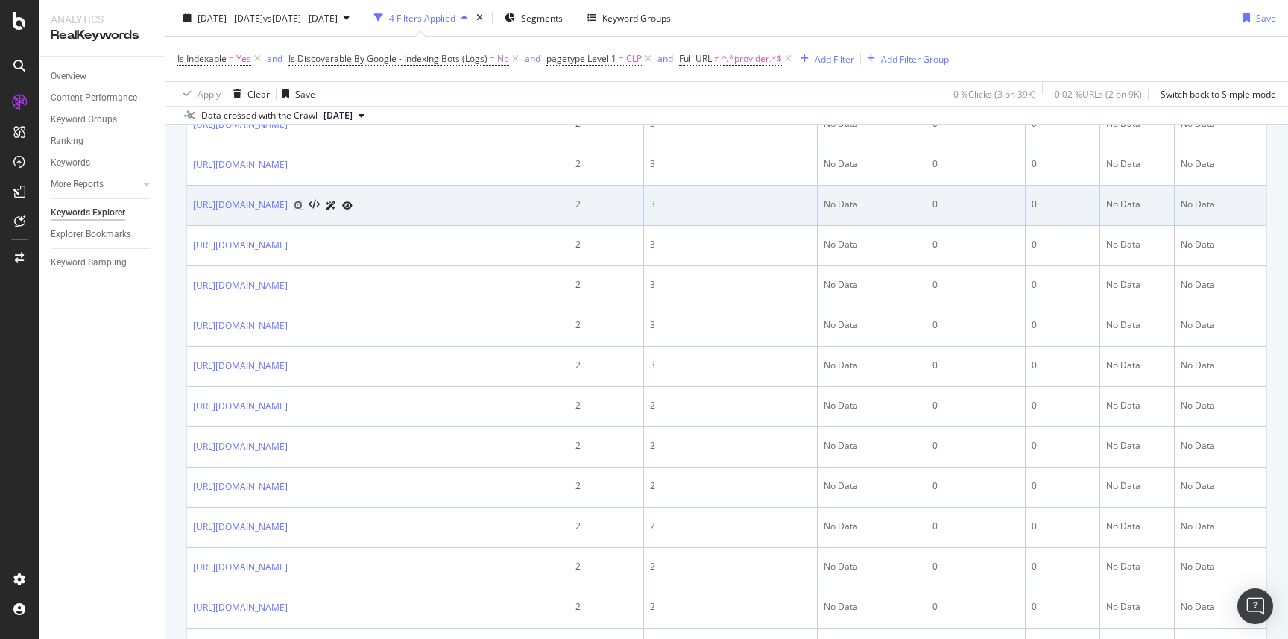
click at [303, 209] on icon at bounding box center [298, 204] width 9 height 9
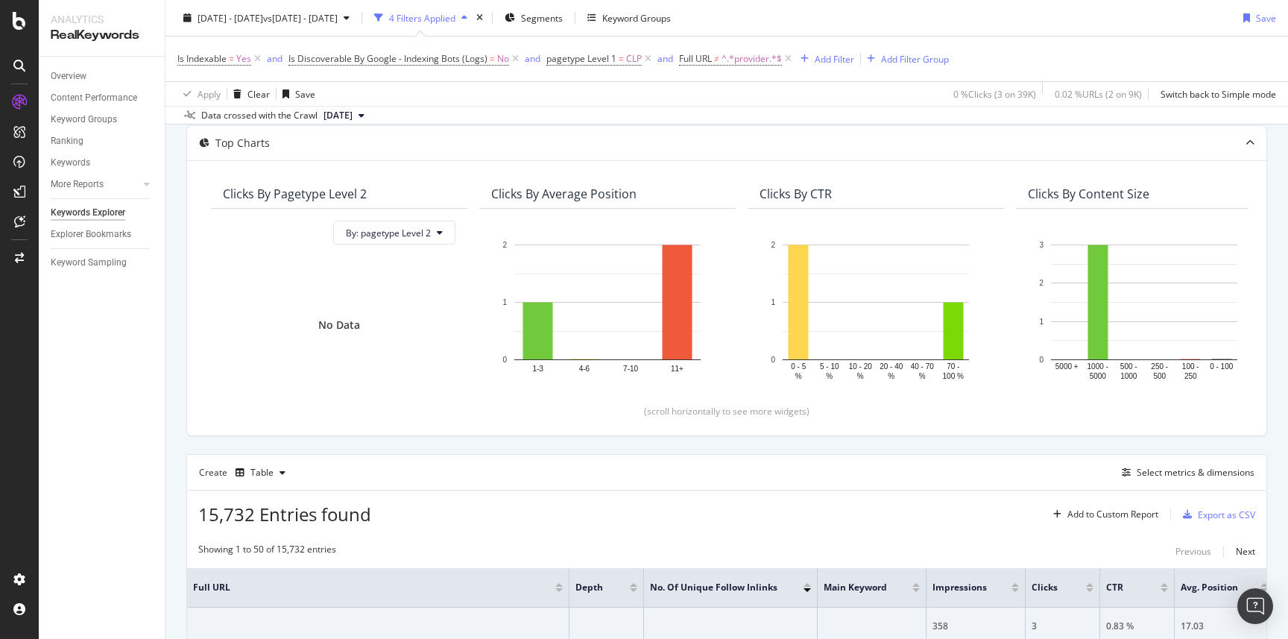
scroll to position [0, 0]
